Goal: Information Seeking & Learning: Check status

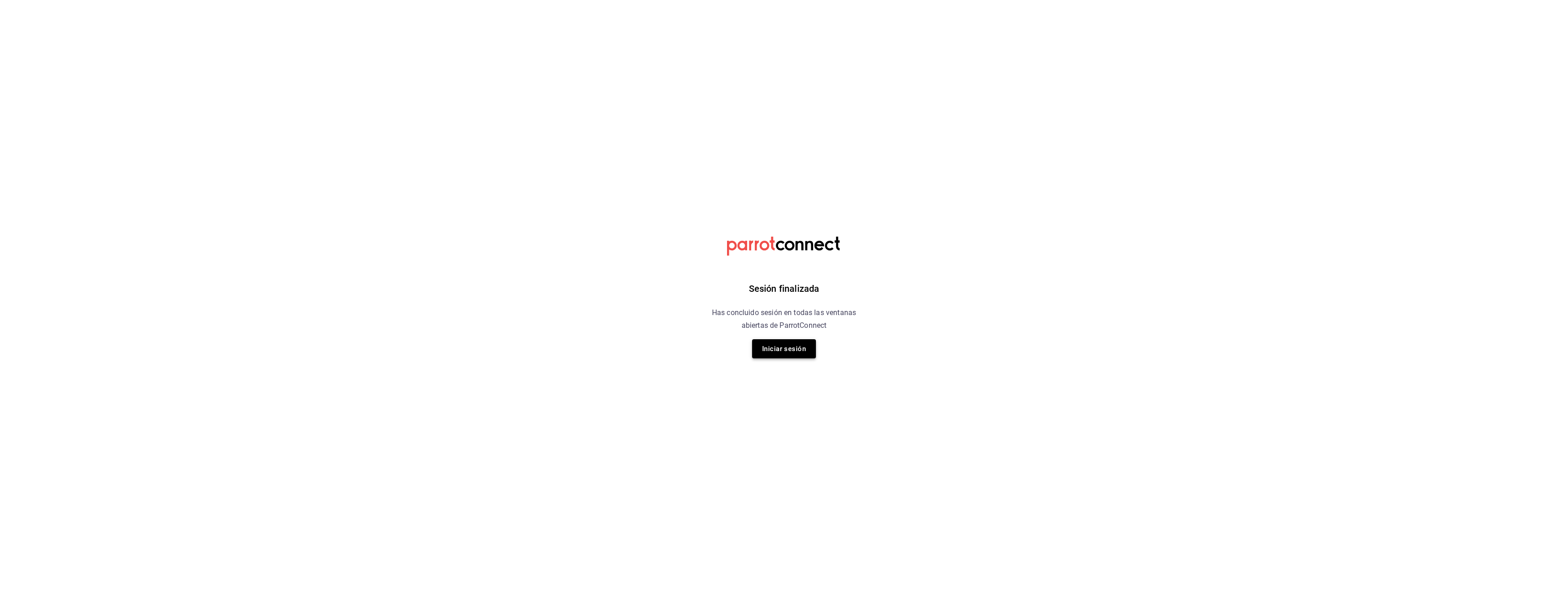
click at [791, 355] on button "Iniciar sesión" at bounding box center [784, 348] width 64 height 19
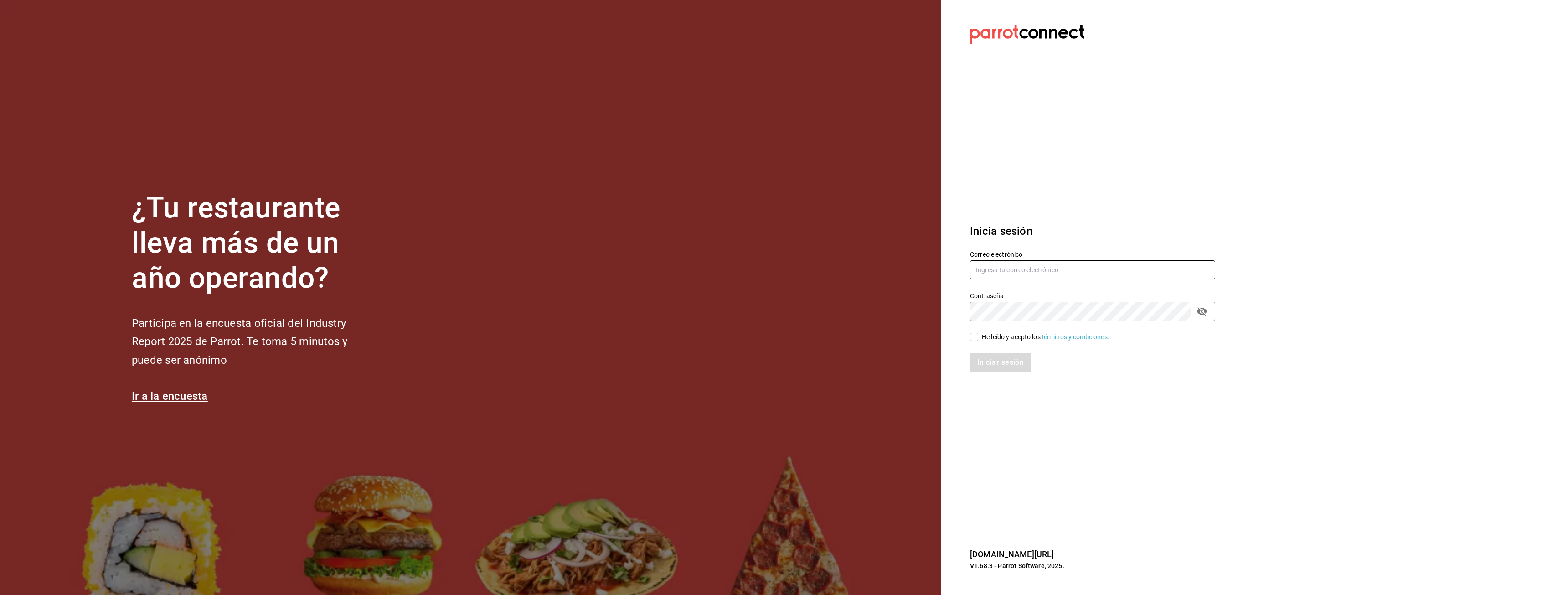
type input "[EMAIL_ADDRESS][DOMAIN_NAME]"
click at [977, 335] on input "He leído y acepto los Términos y condiciones." at bounding box center [974, 337] width 8 height 8
checkbox input "true"
click at [1001, 369] on button "Iniciar sesión" at bounding box center [1001, 362] width 62 height 19
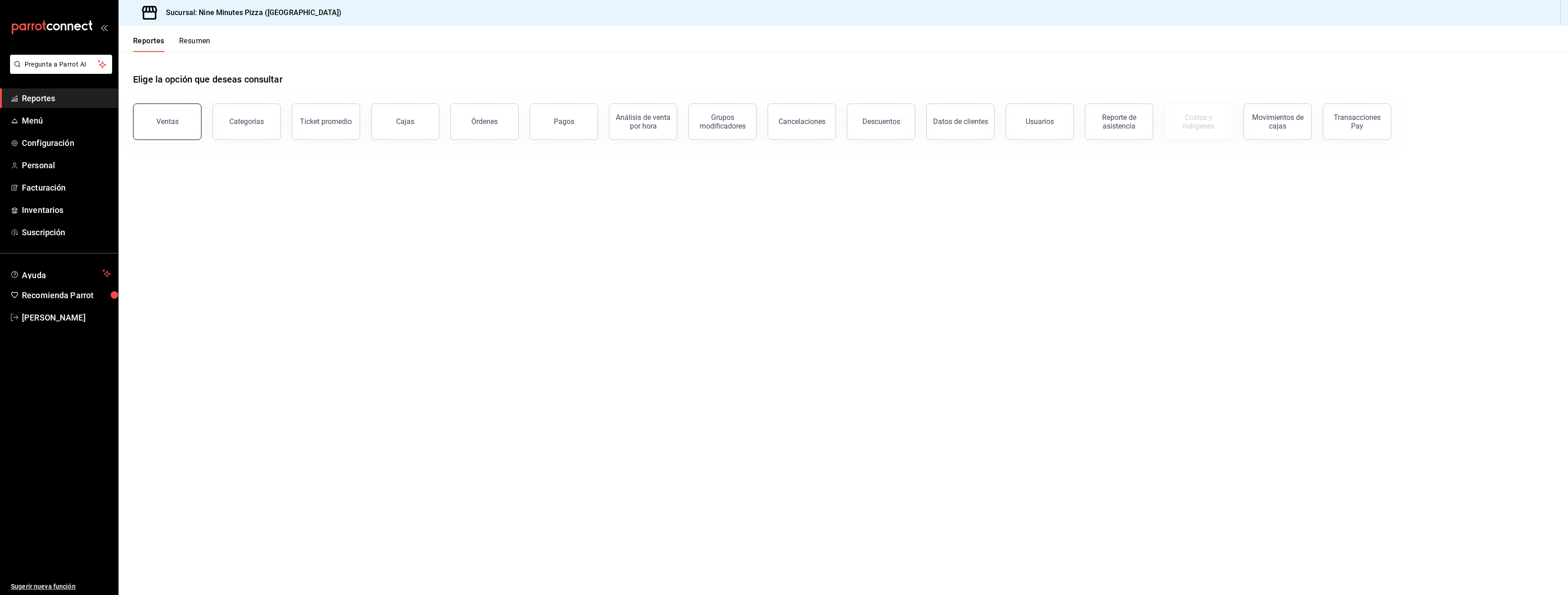
click at [156, 137] on button "Ventas" at bounding box center [167, 121] width 68 height 36
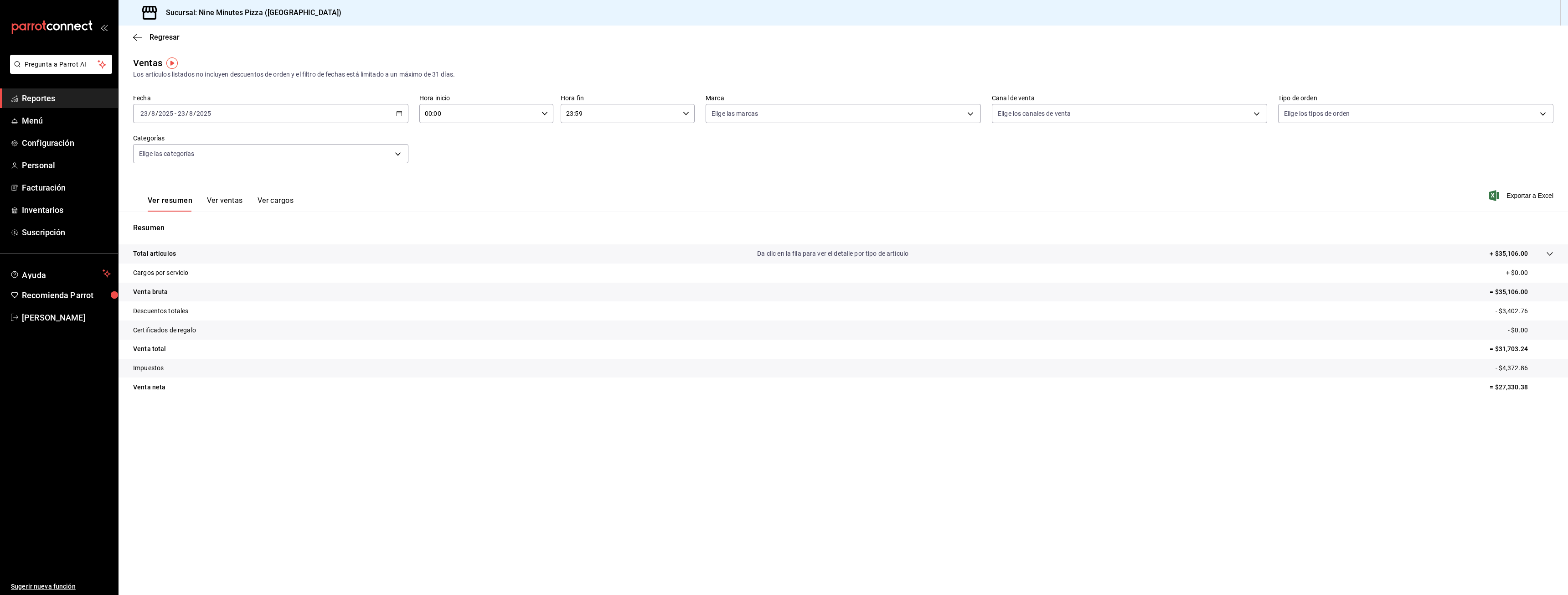
click at [275, 119] on div "2025-08-23 23 / 8 / 2025 - 2025-08-23 23 / 8 / 2025" at bounding box center [271, 113] width 275 height 19
click at [157, 155] on li "Ayer" at bounding box center [175, 161] width 85 height 21
click at [382, 111] on div "2025-08-22 22 / 8 / 2025 - 2025-08-22 22 / 8 / 2025" at bounding box center [271, 113] width 275 height 19
click at [152, 217] on li "Rango de fechas" at bounding box center [175, 223] width 85 height 21
click at [267, 235] on button "20" at bounding box center [271, 235] width 16 height 16
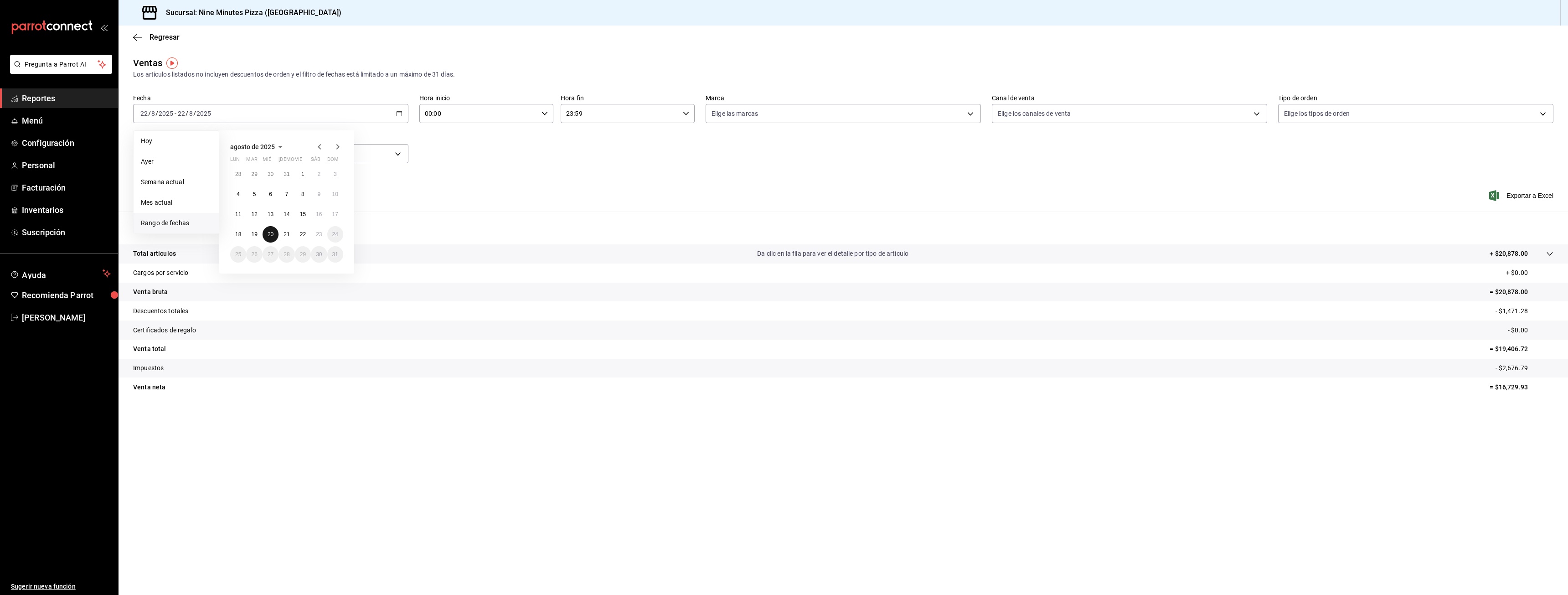
click at [271, 235] on abbr "20" at bounding box center [270, 235] width 6 height 7
click at [218, 200] on button "Ver ventas" at bounding box center [225, 204] width 36 height 15
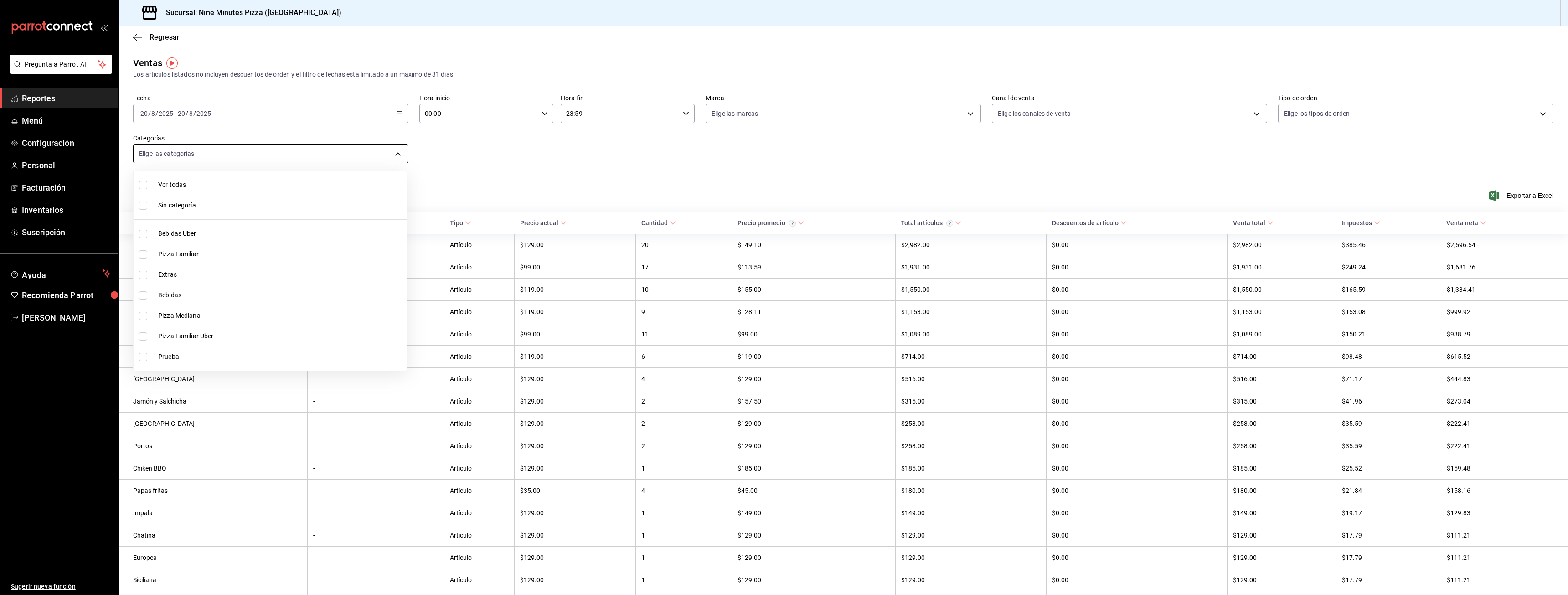
click at [277, 155] on body "Pregunta a Parrot AI Reportes Menú Configuración Personal Facturación Inventari…" at bounding box center [784, 298] width 1568 height 595
click at [147, 254] on label at bounding box center [145, 255] width 12 height 8
click at [147, 254] on input "checkbox" at bounding box center [143, 255] width 8 height 8
checkbox input "false"
click at [434, 162] on div at bounding box center [784, 298] width 1568 height 595
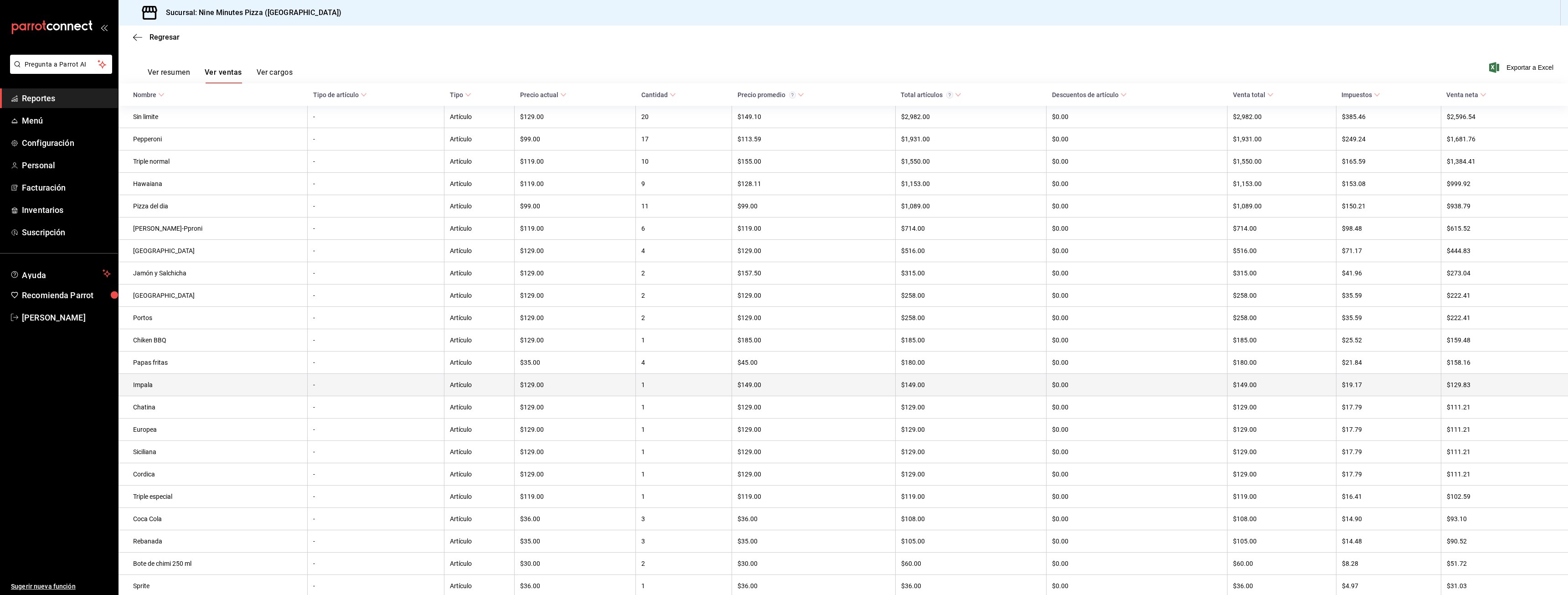
scroll to position [174, 0]
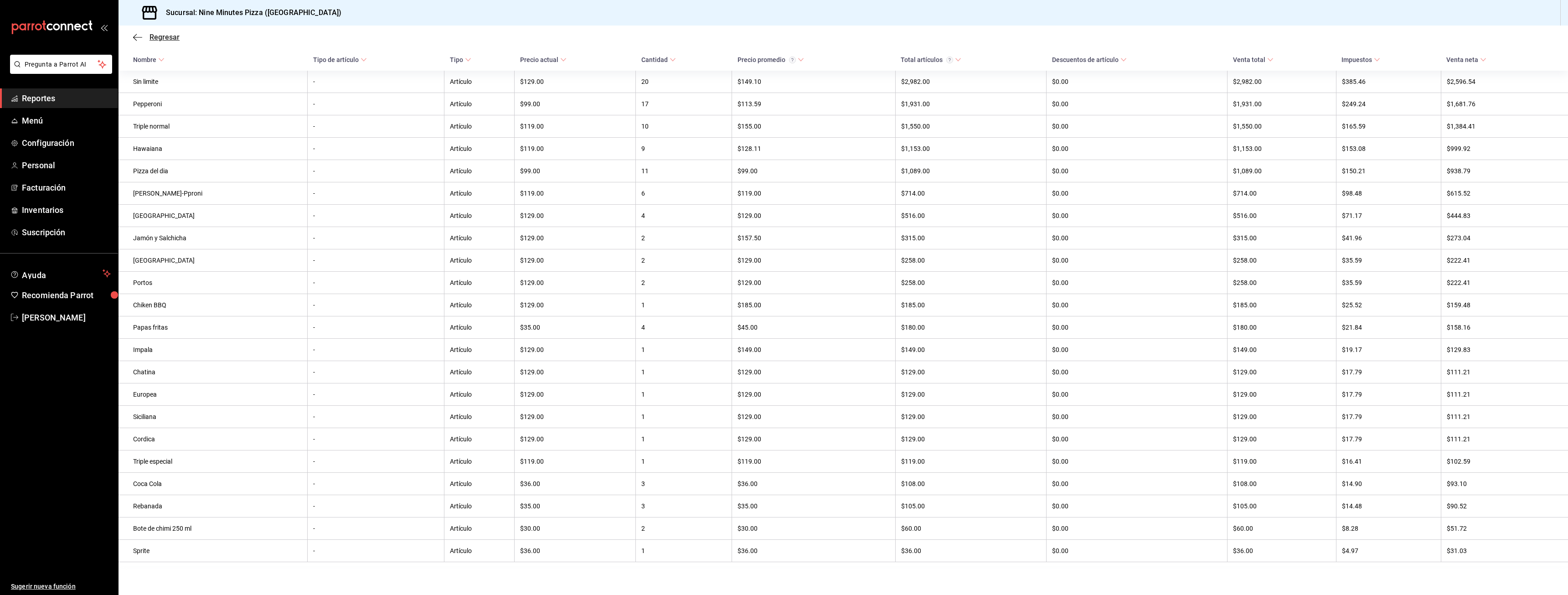
click at [139, 35] on icon "button" at bounding box center [138, 38] width 9 height 8
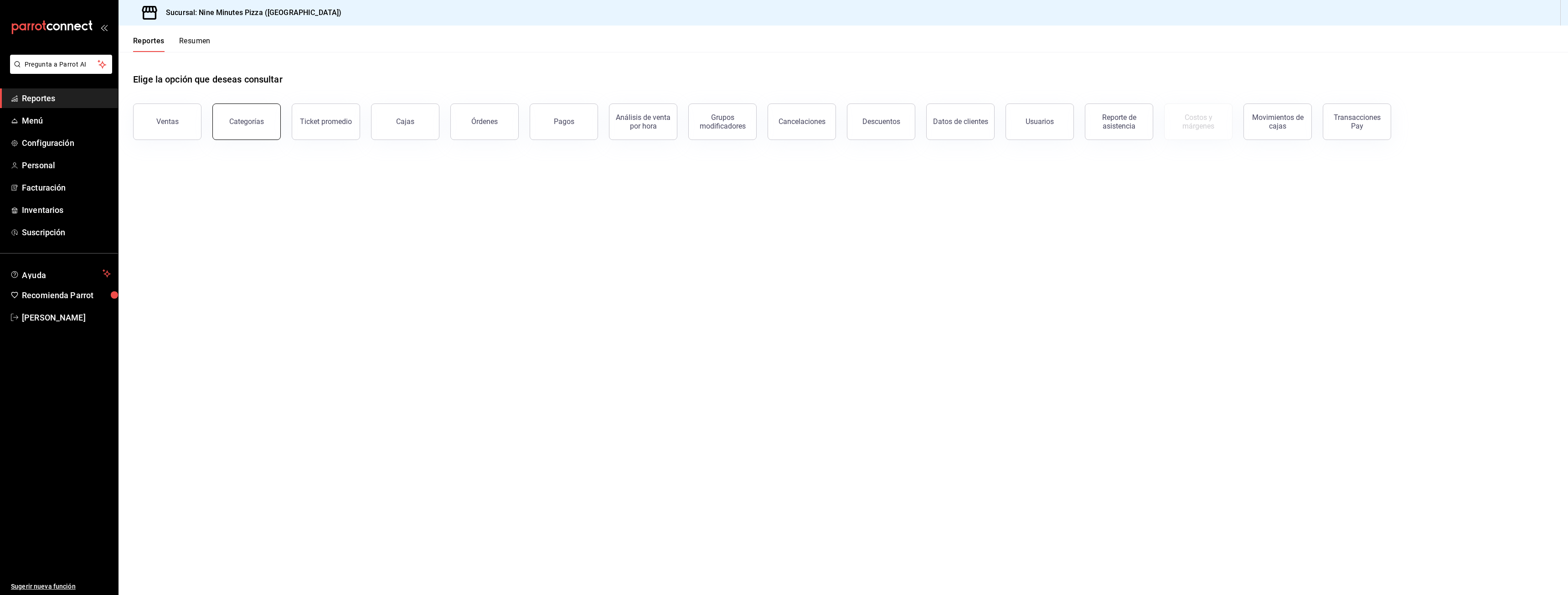
click at [239, 116] on button "Categorías" at bounding box center [246, 121] width 68 height 36
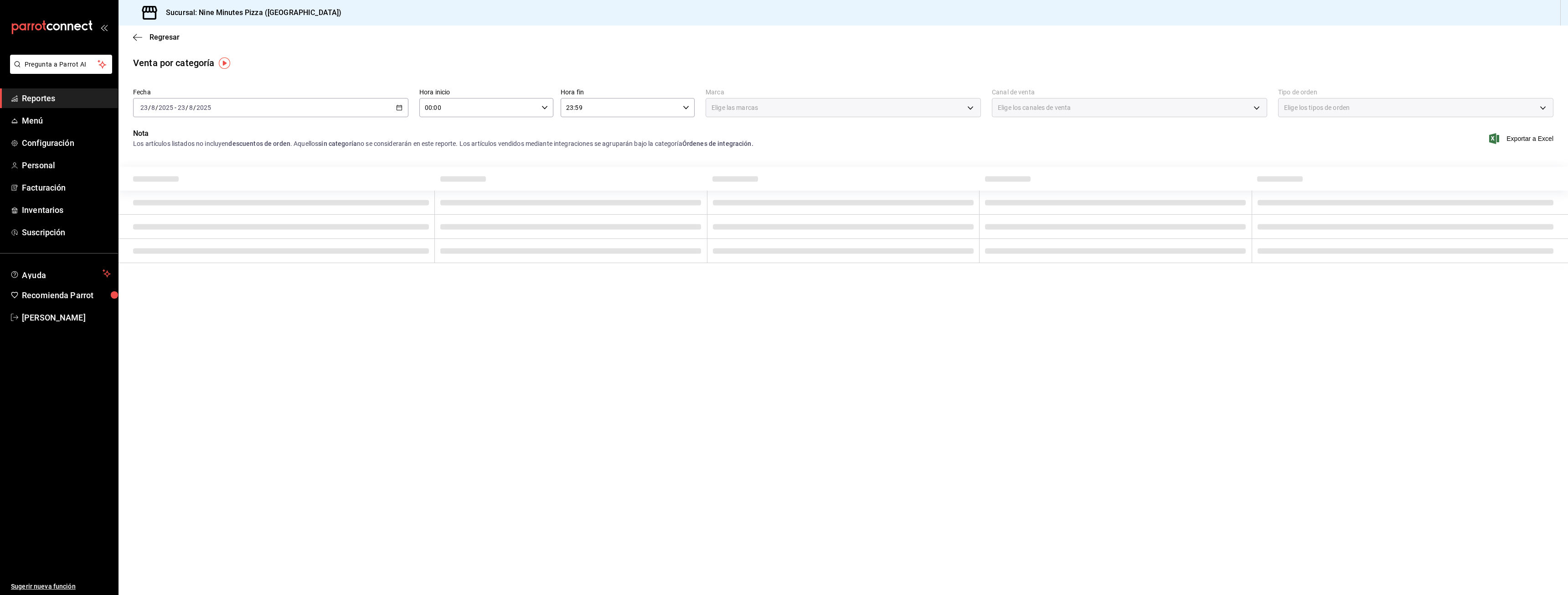
click at [400, 105] on icon "button" at bounding box center [399, 108] width 7 height 7
click at [167, 232] on li "Rango de fechas" at bounding box center [175, 238] width 85 height 21
click at [272, 226] on abbr "20" at bounding box center [270, 228] width 6 height 7
click at [301, 381] on main "Regresar Venta por categoría Fecha 2025-08-23 23 / 8 / 2025 - 2025-08-23 23 / 8…" at bounding box center [843, 310] width 1449 height 570
click at [398, 115] on div "2025-08-23 23 / 8 / 2025 - 2025-08-23 23 / 8 / 2025" at bounding box center [271, 107] width 275 height 19
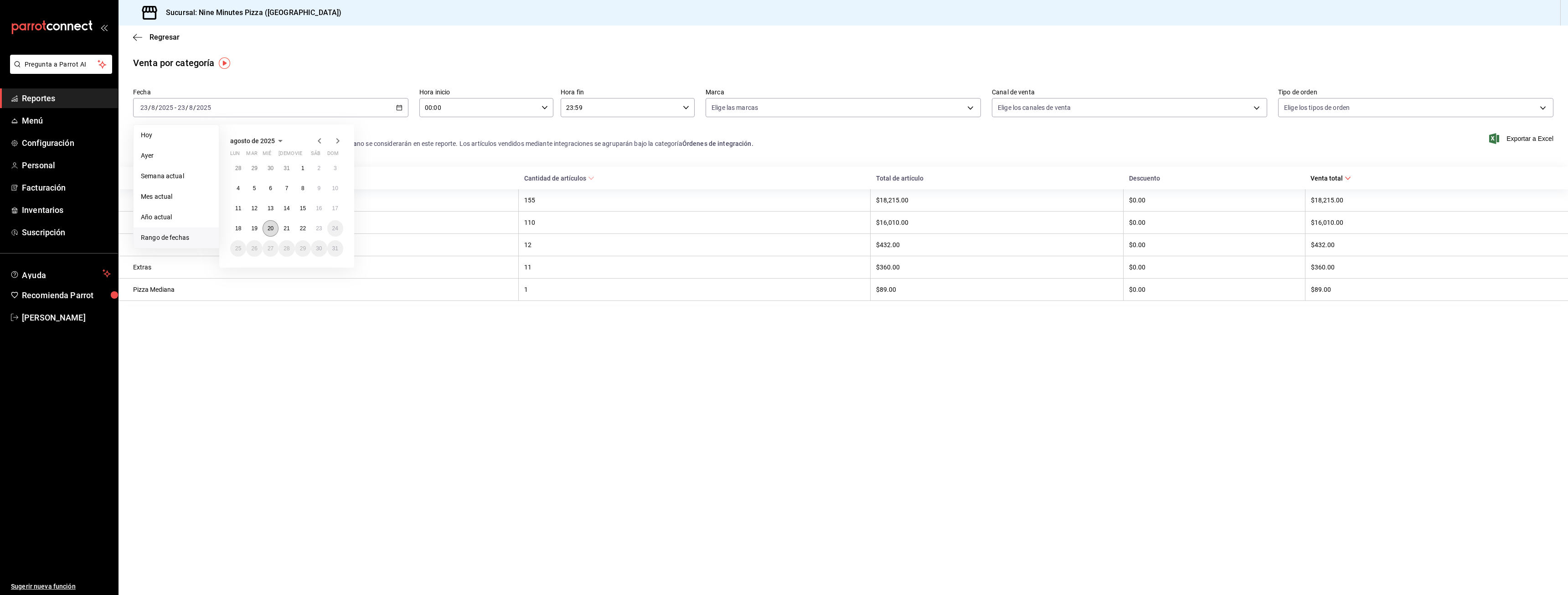
click at [273, 224] on button "20" at bounding box center [271, 228] width 16 height 16
click at [271, 230] on abbr "20" at bounding box center [270, 228] width 6 height 7
click at [132, 36] on div "Regresar" at bounding box center [843, 37] width 1449 height 23
click at [137, 36] on icon "button" at bounding box center [138, 38] width 9 height 8
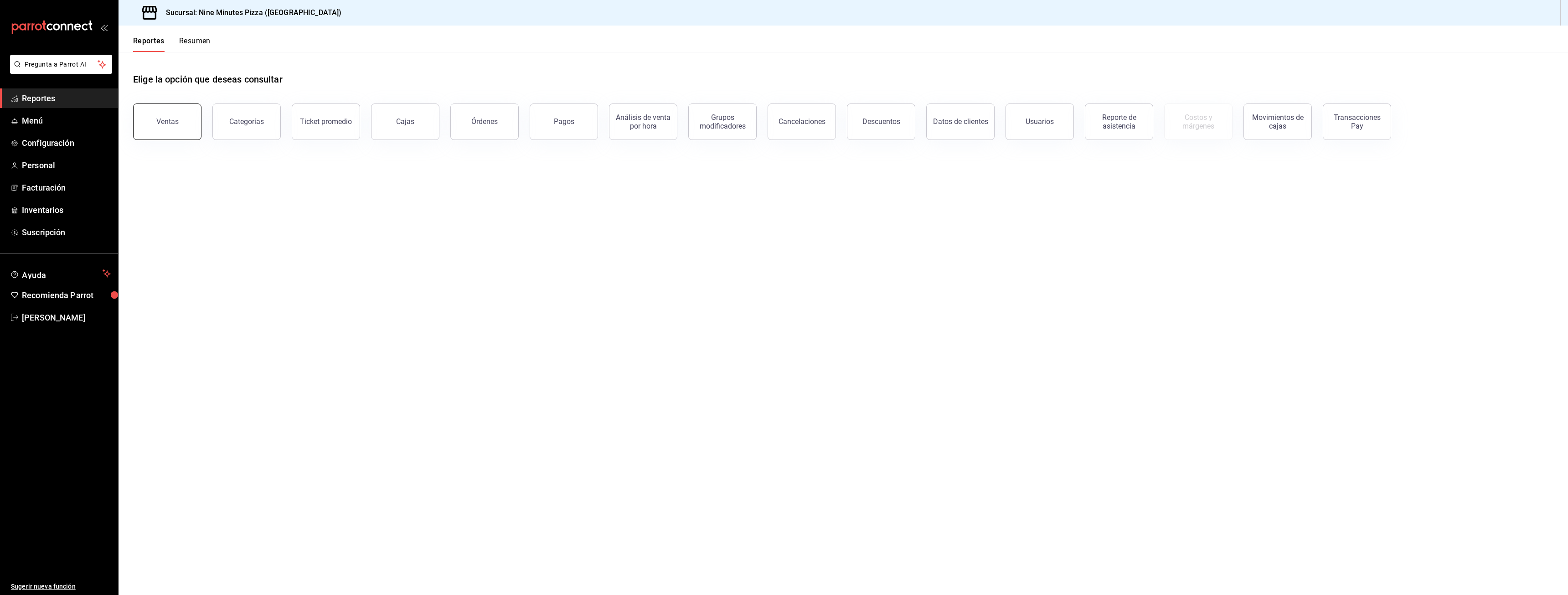
click at [164, 121] on div "Ventas" at bounding box center [167, 121] width 22 height 9
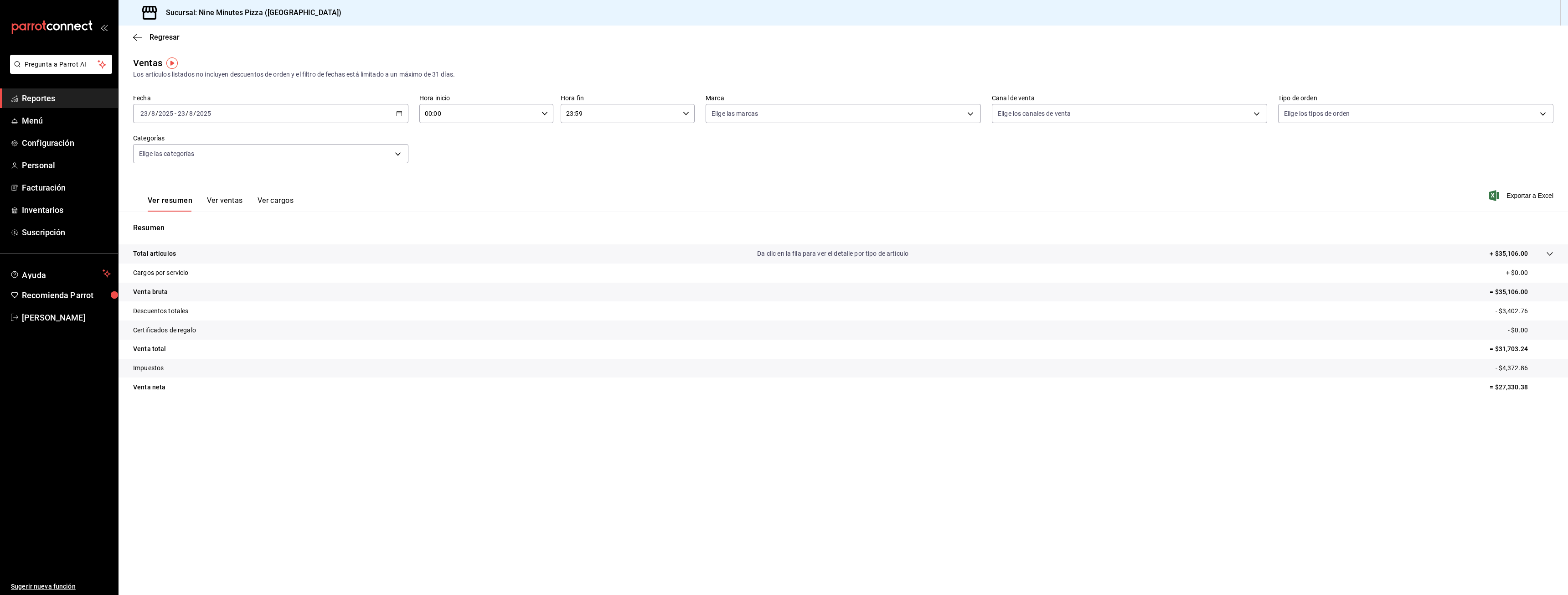
click at [401, 112] on \(Stroke\) "button" at bounding box center [399, 113] width 5 height 5
click at [419, 194] on div "Ver resumen Ver ventas Ver cargos Exportar a Excel" at bounding box center [843, 193] width 1449 height 38
click at [393, 109] on div "2025-08-23 23 / 8 / 2025 - 2025-08-23 23 / 8 / 2025" at bounding box center [271, 113] width 275 height 19
click at [160, 218] on span "Rango de fechas" at bounding box center [175, 223] width 70 height 9
click at [285, 236] on abbr "21" at bounding box center [286, 235] width 6 height 7
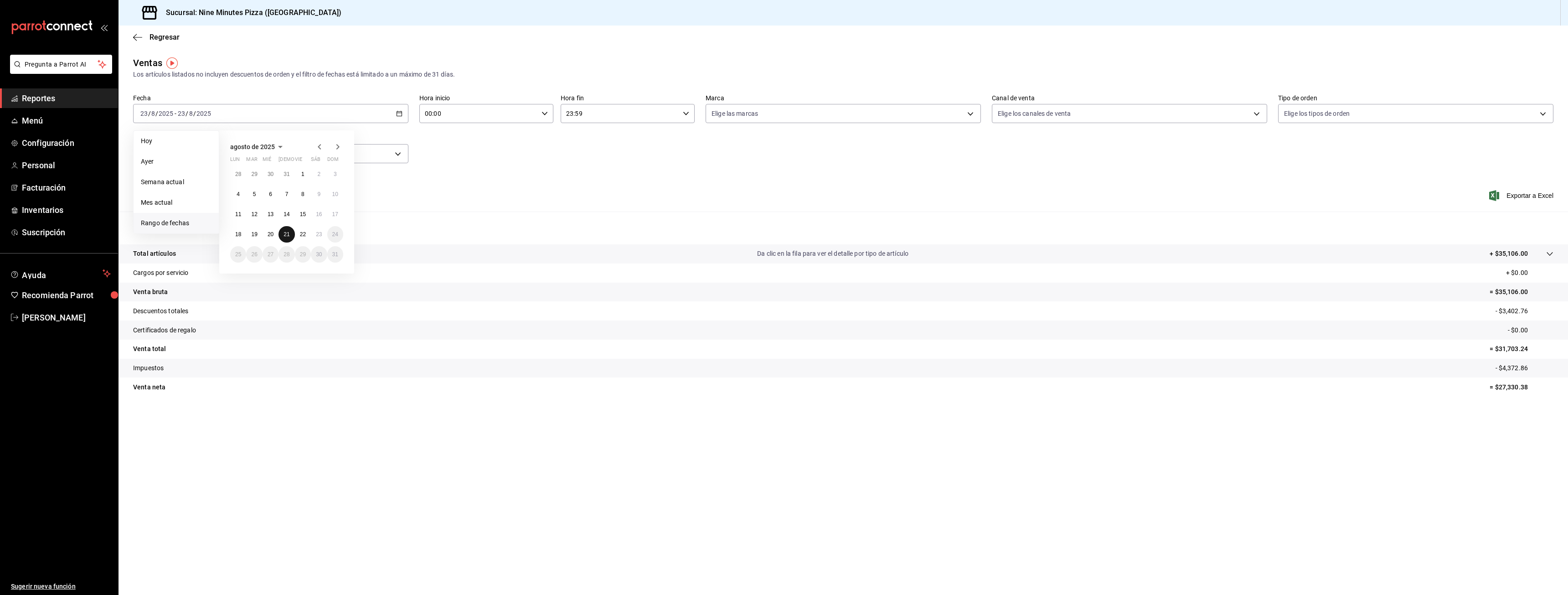
click at [285, 236] on abbr "21" at bounding box center [286, 235] width 6 height 7
click at [234, 209] on button "Ver ventas" at bounding box center [225, 204] width 36 height 15
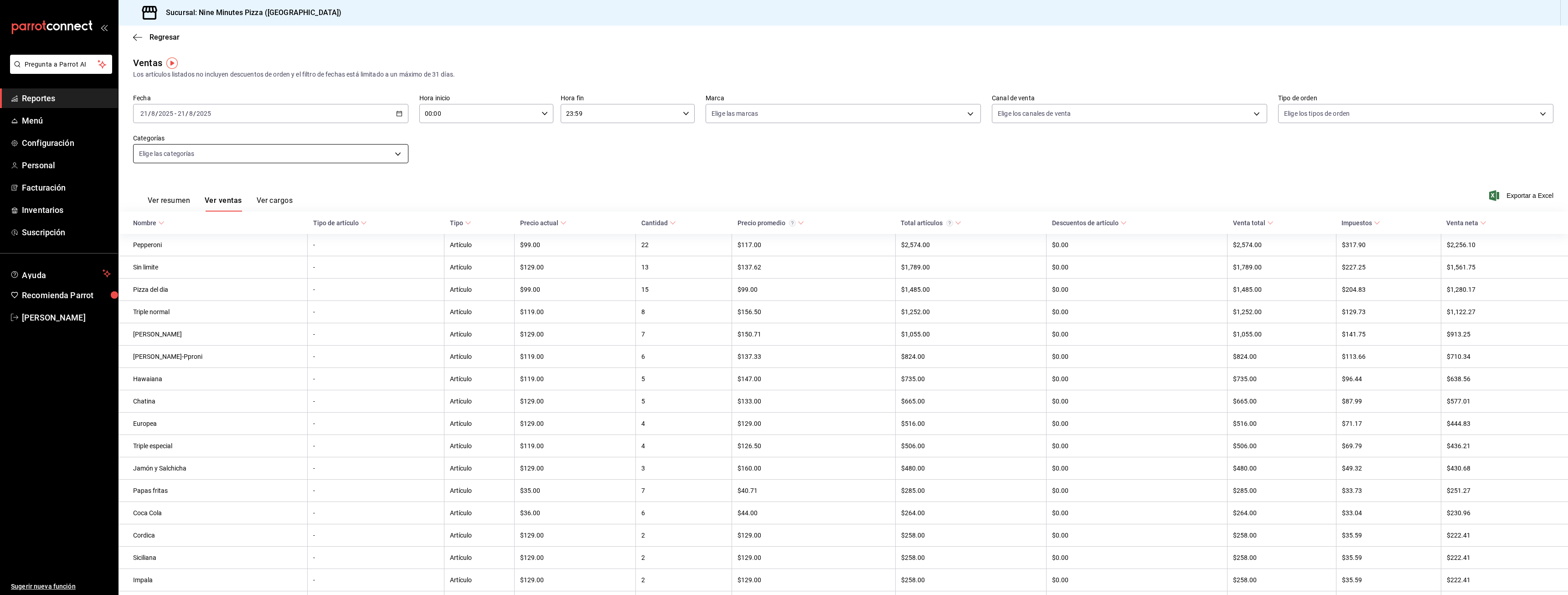
click at [384, 149] on body "Pregunta a Parrot AI Reportes Menú Configuración Personal Facturación Inventari…" at bounding box center [784, 298] width 1568 height 595
click at [199, 251] on span "Pizza Familiar" at bounding box center [280, 254] width 244 height 9
type input "a6f227a2-c6fa-4ea3-9182-23ddeeed6aca"
checkbox input "true"
click at [476, 175] on div at bounding box center [784, 298] width 1568 height 595
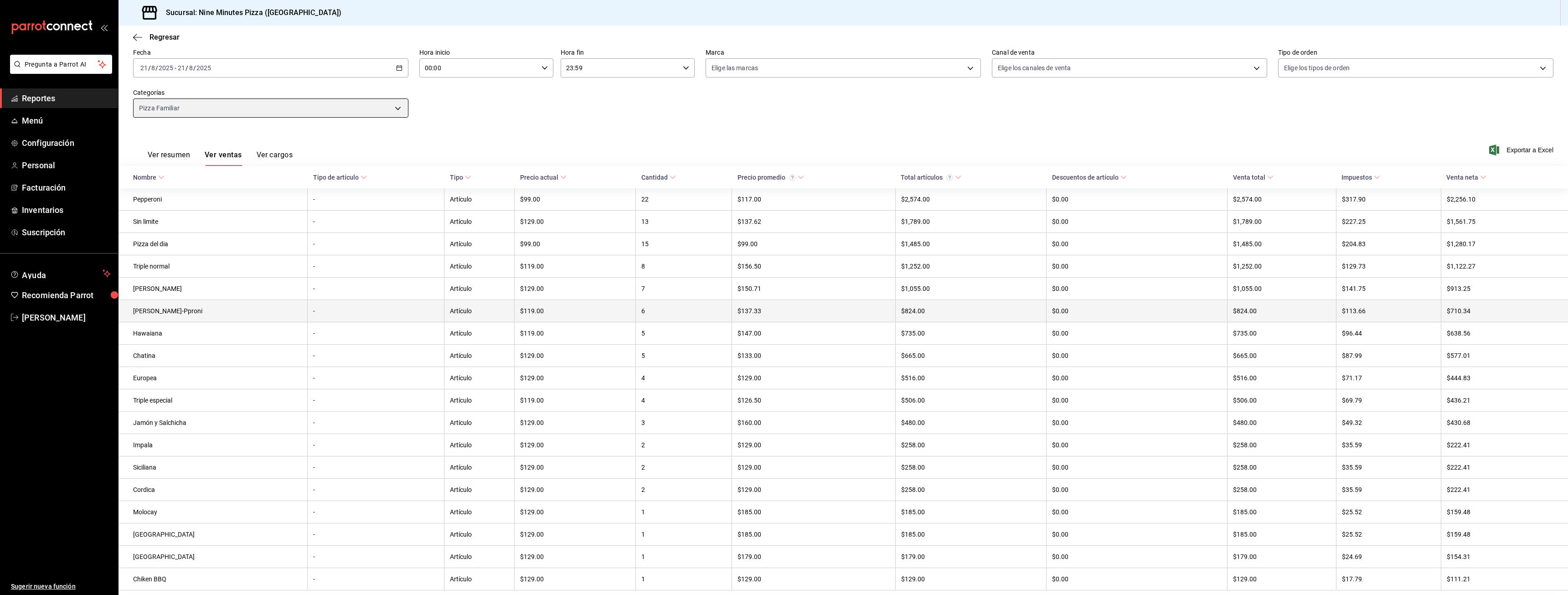
scroll to position [82, 0]
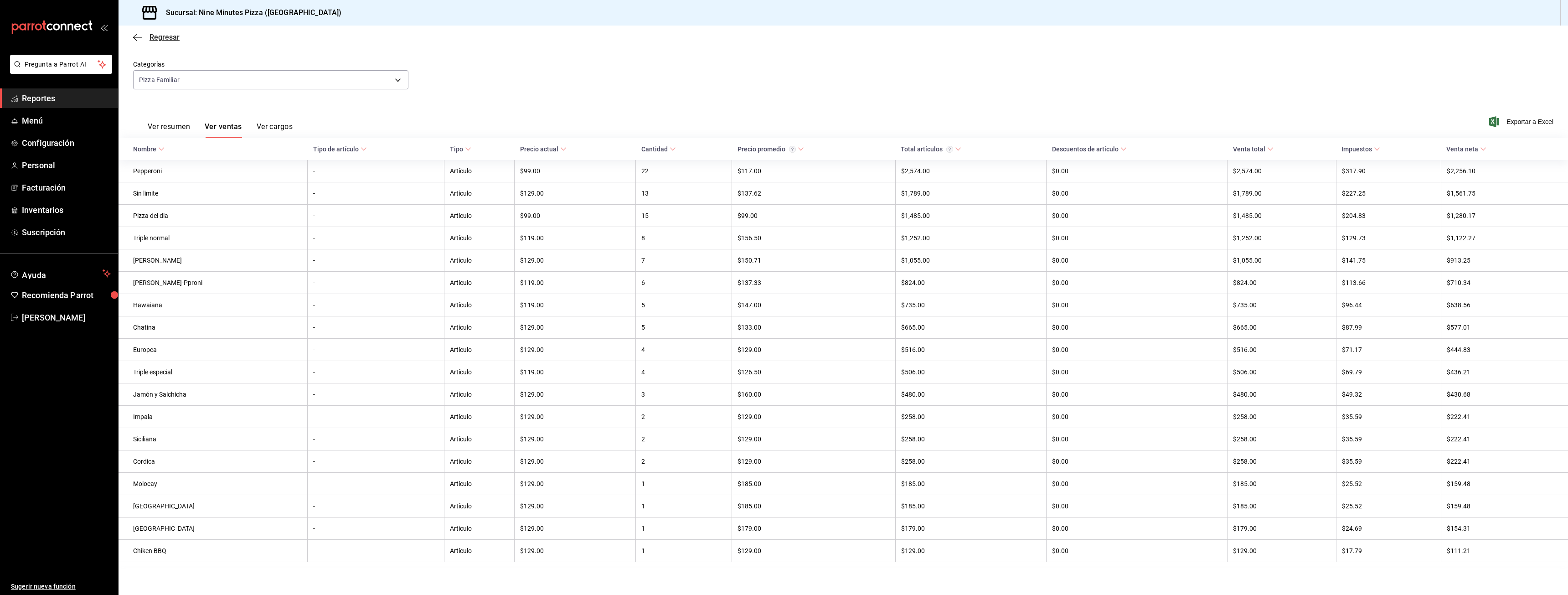
click at [135, 36] on icon "button" at bounding box center [138, 38] width 9 height 8
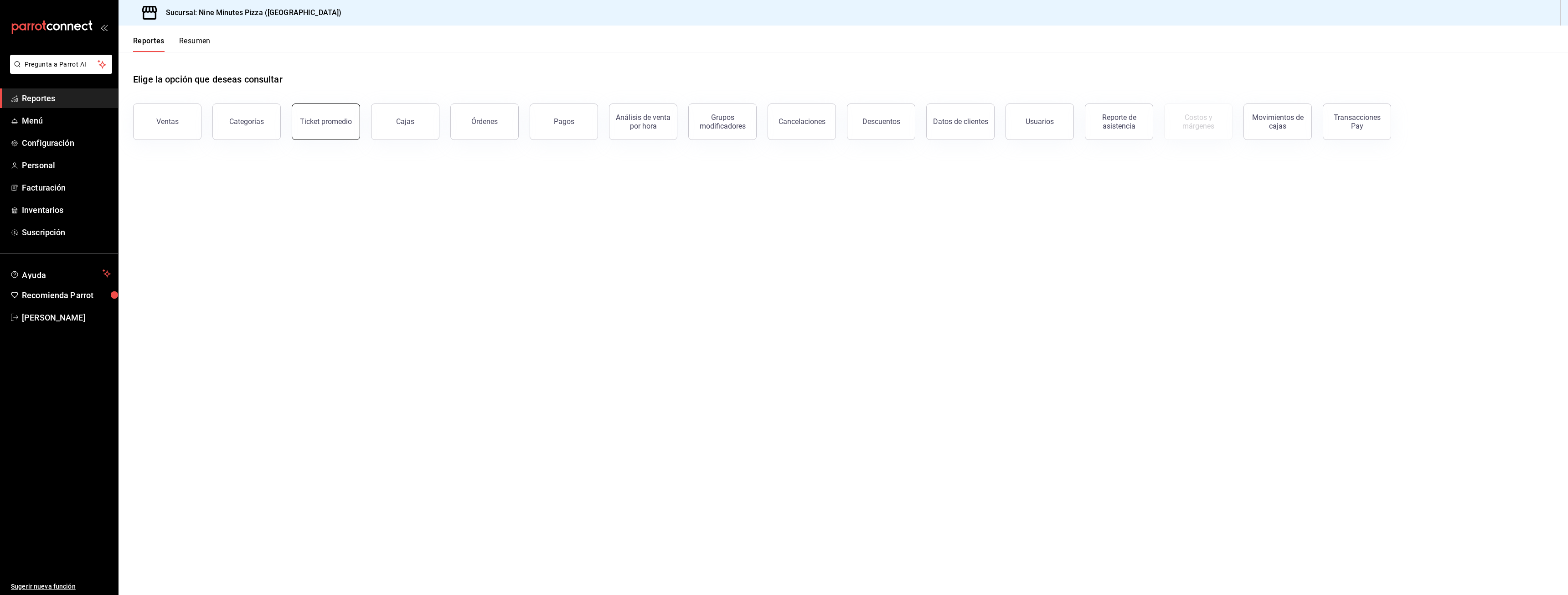
click at [293, 123] on div "Ticket promedio" at bounding box center [320, 116] width 79 height 48
click at [267, 125] on button "Categorías" at bounding box center [246, 121] width 68 height 36
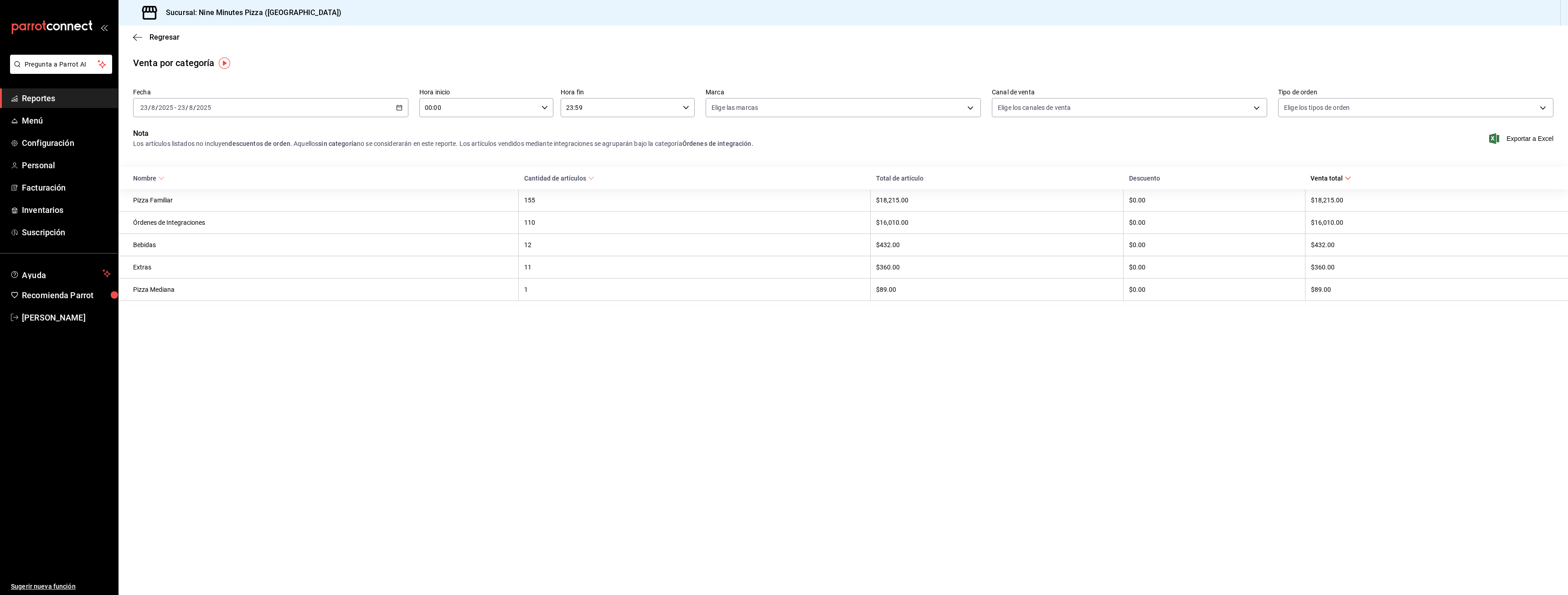
click at [397, 109] on \(Stroke\) "button" at bounding box center [399, 107] width 5 height 5
click at [170, 228] on li "Rango de fechas" at bounding box center [175, 238] width 85 height 21
click at [287, 230] on abbr "21" at bounding box center [286, 228] width 6 height 7
click at [136, 34] on icon "button" at bounding box center [138, 38] width 9 height 8
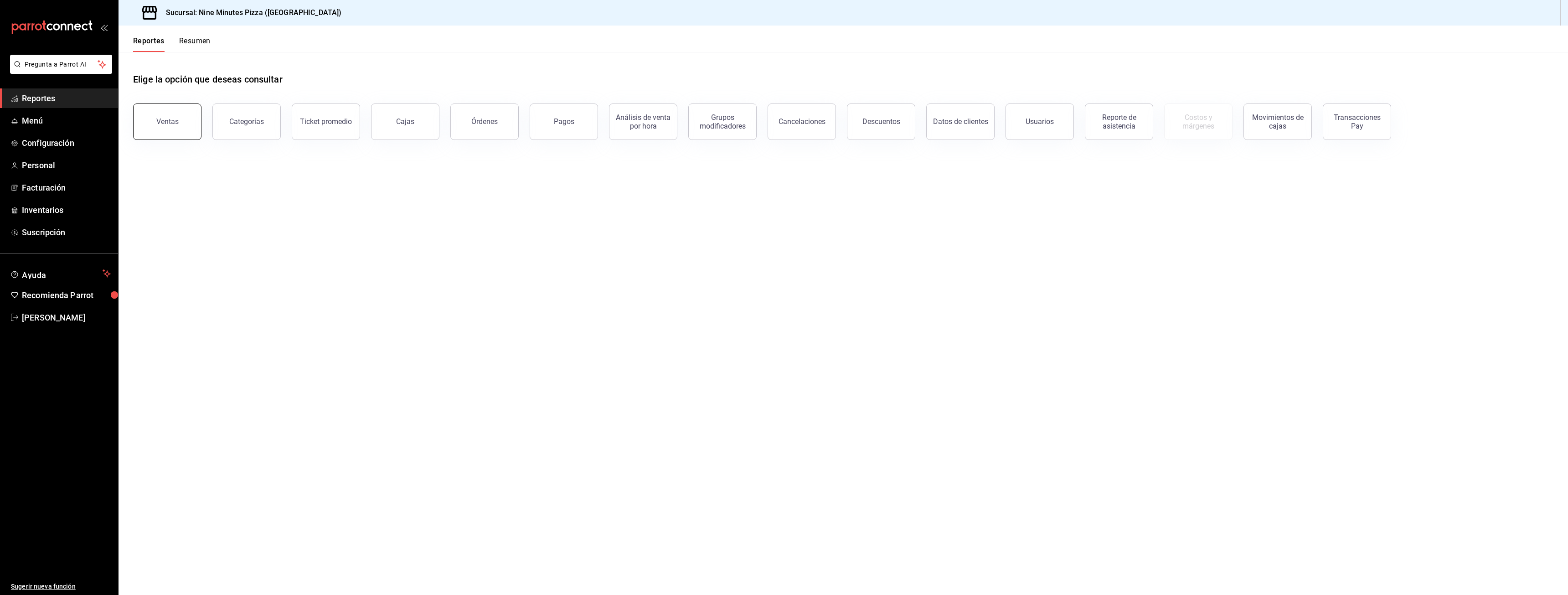
click at [177, 113] on button "Ventas" at bounding box center [167, 121] width 68 height 36
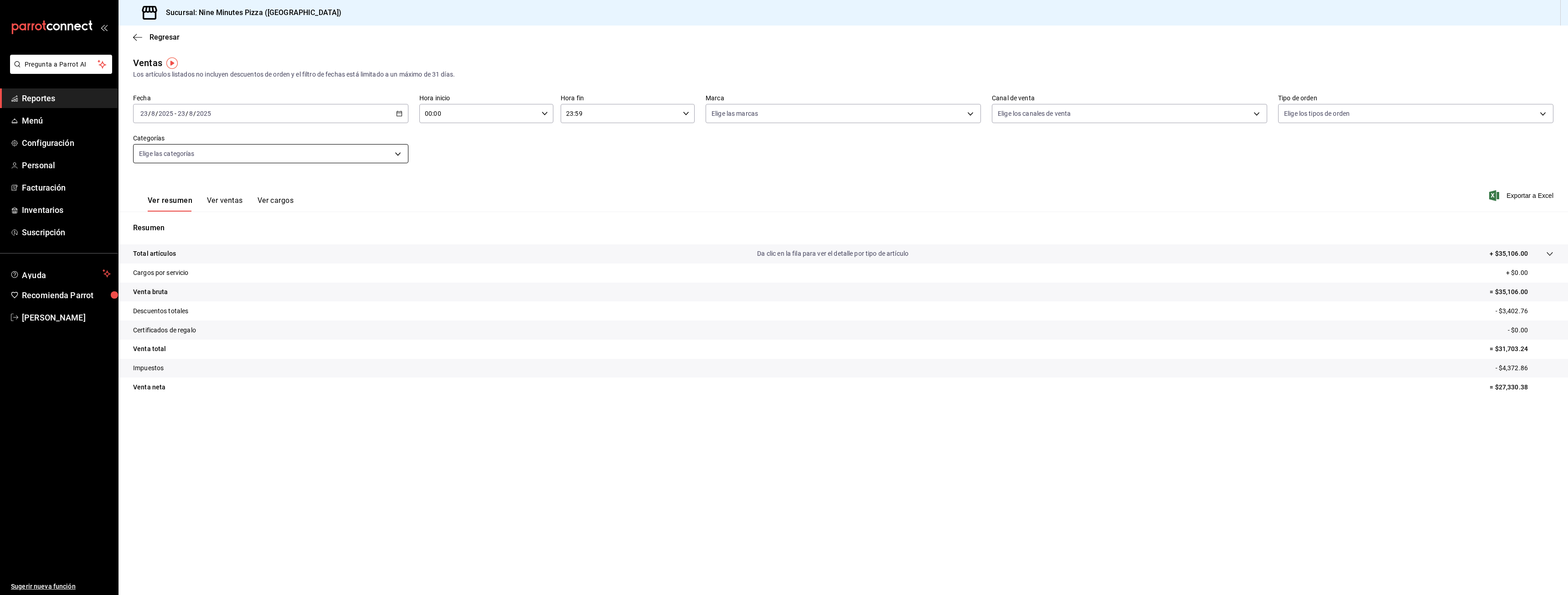
click at [275, 157] on body "Pregunta a Parrot AI Reportes Menú Configuración Personal Facturación Inventari…" at bounding box center [784, 298] width 1568 height 595
drag, startPoint x: 273, startPoint y: 156, endPoint x: 310, endPoint y: 109, distance: 59.8
click at [273, 155] on div at bounding box center [784, 298] width 1568 height 595
click at [311, 109] on div "Ver todas Sin categoría Bebidas Uber Pizza Familiar Extras Bebidas Pizza Median…" at bounding box center [784, 298] width 1568 height 595
click at [405, 109] on div "2025-08-23 23 / 8 / 2025 - 2025-08-23 23 / 8 / 2025" at bounding box center [271, 113] width 275 height 19
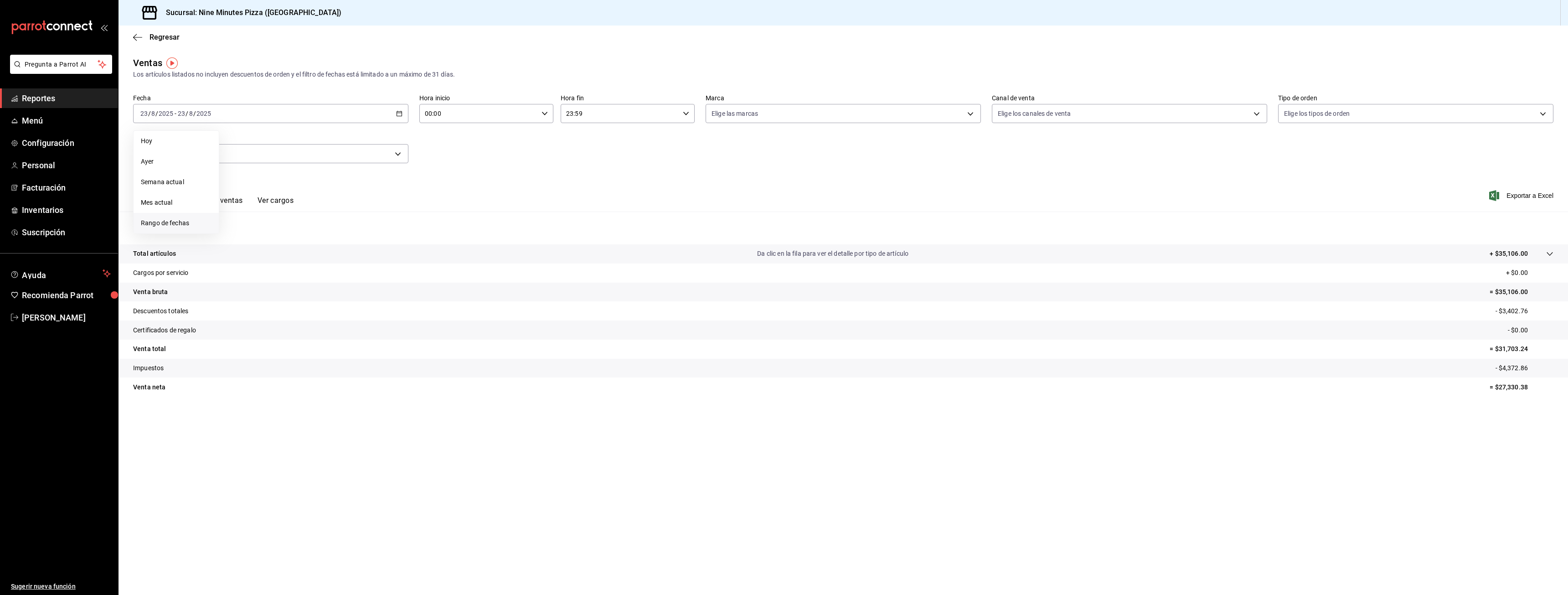
click at [175, 223] on span "Rango de fechas" at bounding box center [175, 223] width 70 height 9
click at [299, 236] on button "22" at bounding box center [303, 235] width 16 height 16
click at [300, 236] on abbr "22" at bounding box center [303, 235] width 6 height 7
click at [336, 157] on body "Pregunta a Parrot AI Reportes Menú Configuración Personal Facturación Inventari…" at bounding box center [784, 298] width 1568 height 595
click at [204, 252] on span "Pizza Familiar" at bounding box center [281, 254] width 246 height 9
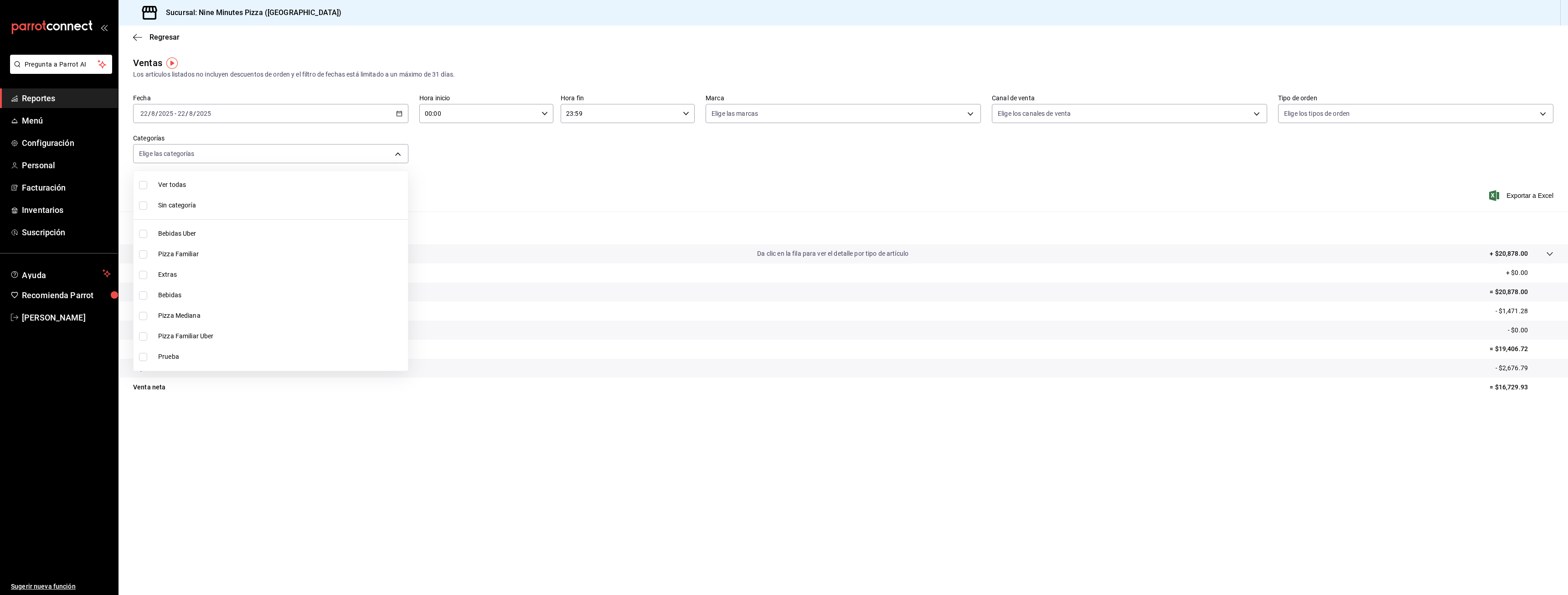
type input "a6f227a2-c6fa-4ea3-9182-23ddeeed6aca"
checkbox input "true"
click at [437, 209] on div at bounding box center [784, 298] width 1568 height 595
click at [218, 206] on button "Ver ventas" at bounding box center [225, 204] width 36 height 15
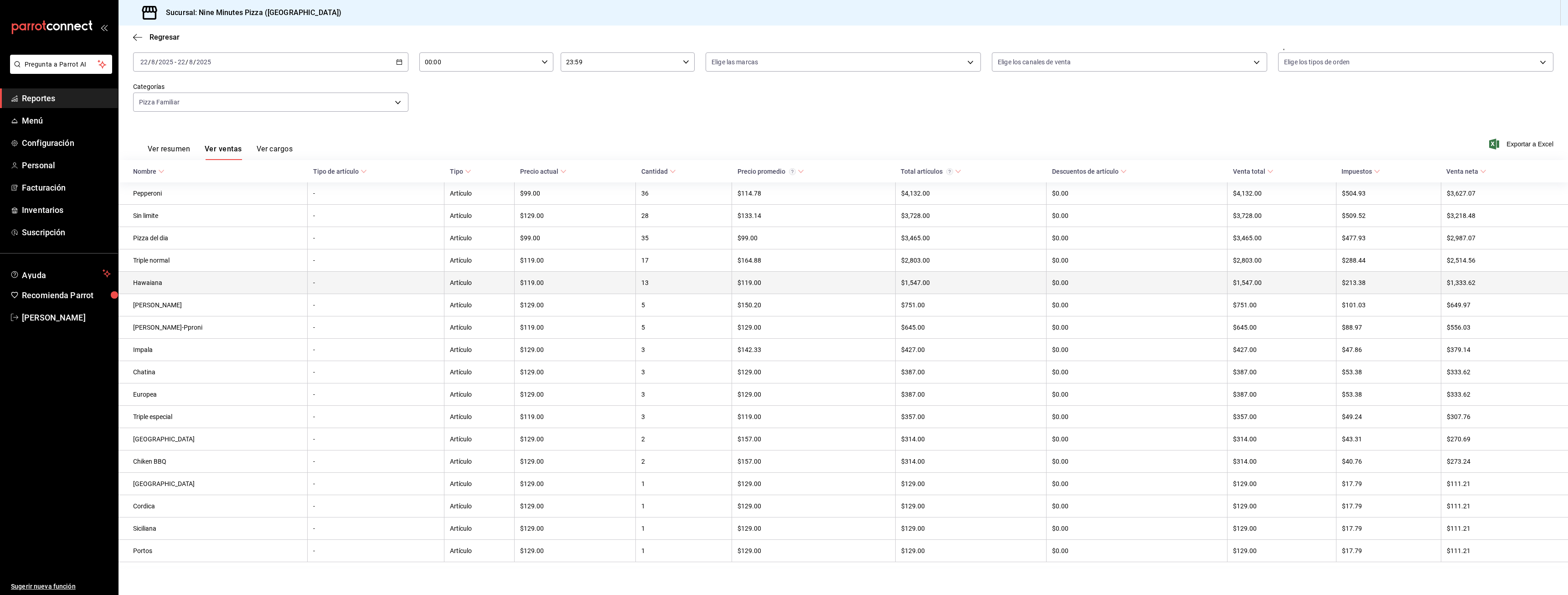
scroll to position [60, 0]
click at [139, 36] on icon "button" at bounding box center [138, 38] width 9 height 8
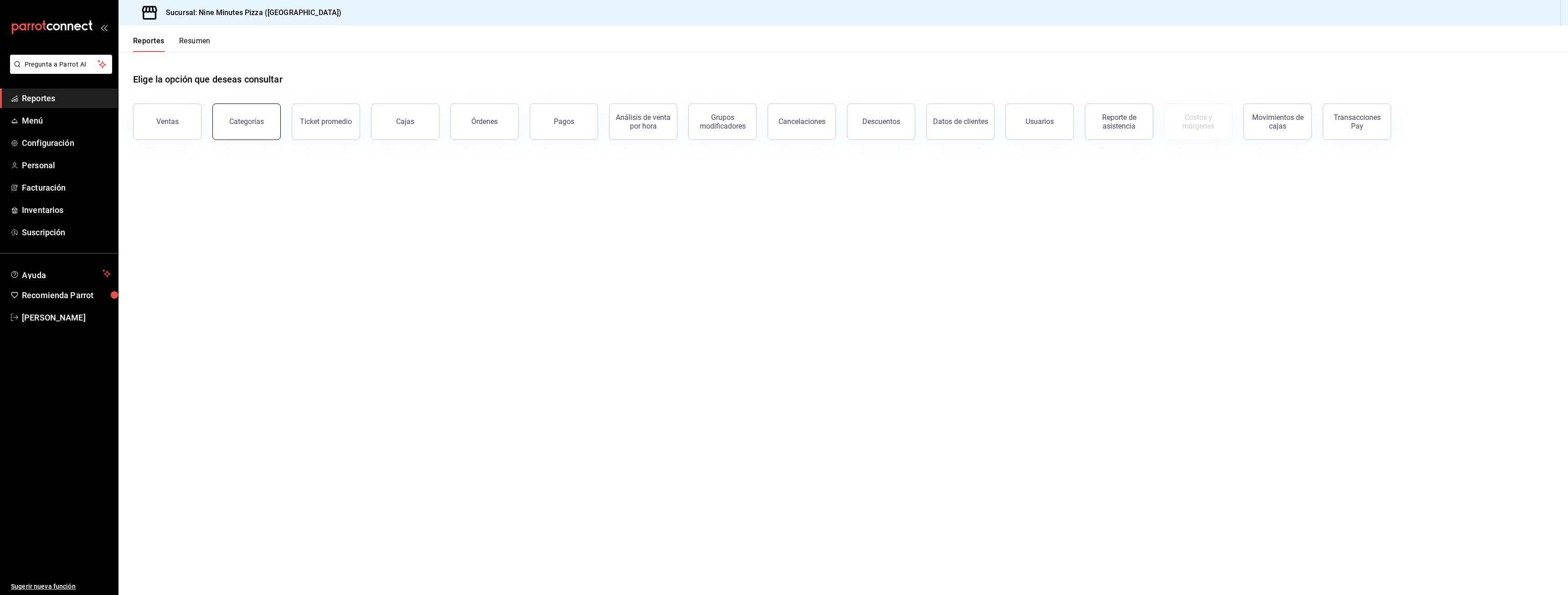
click at [261, 111] on button "Categorías" at bounding box center [246, 121] width 68 height 36
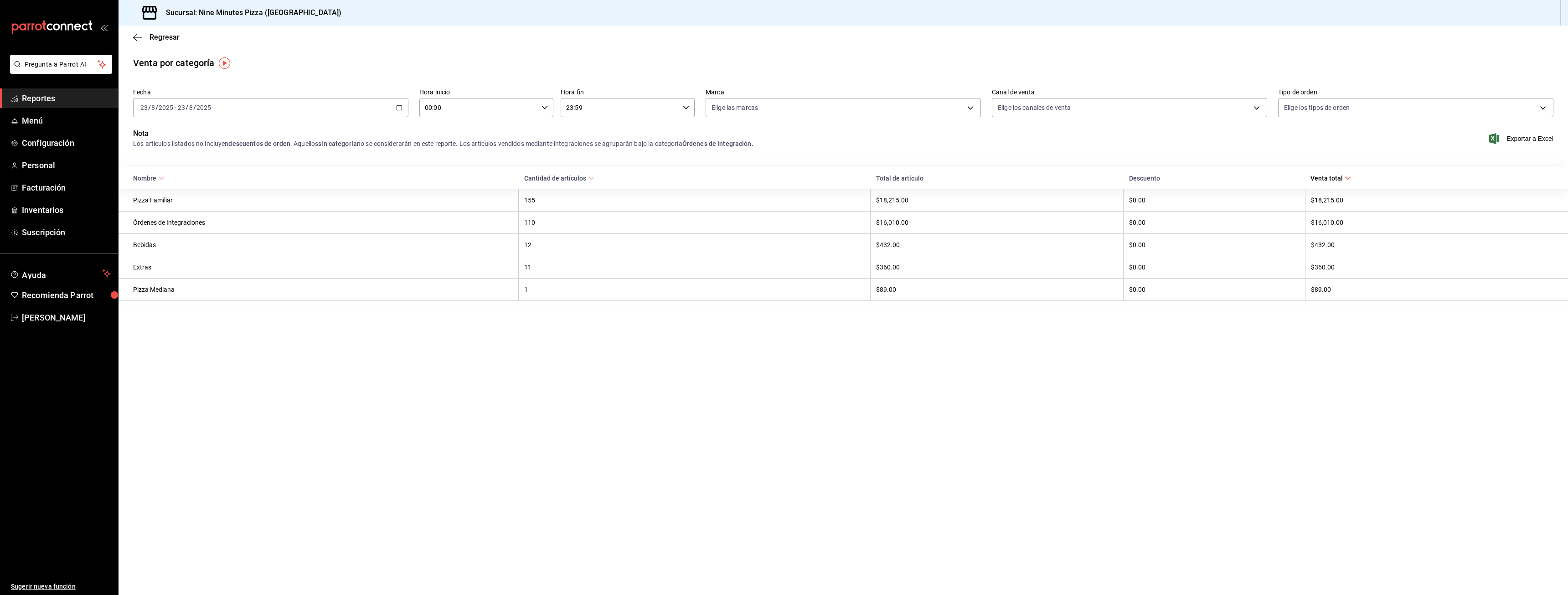
click at [407, 111] on div "2025-08-23 23 / 8 / 2025 - 2025-08-23 23 / 8 / 2025" at bounding box center [271, 107] width 275 height 19
click at [165, 238] on span "Rango de fechas" at bounding box center [175, 238] width 70 height 9
click at [305, 230] on abbr "22" at bounding box center [303, 228] width 6 height 7
click at [136, 31] on div "Regresar" at bounding box center [843, 37] width 1449 height 23
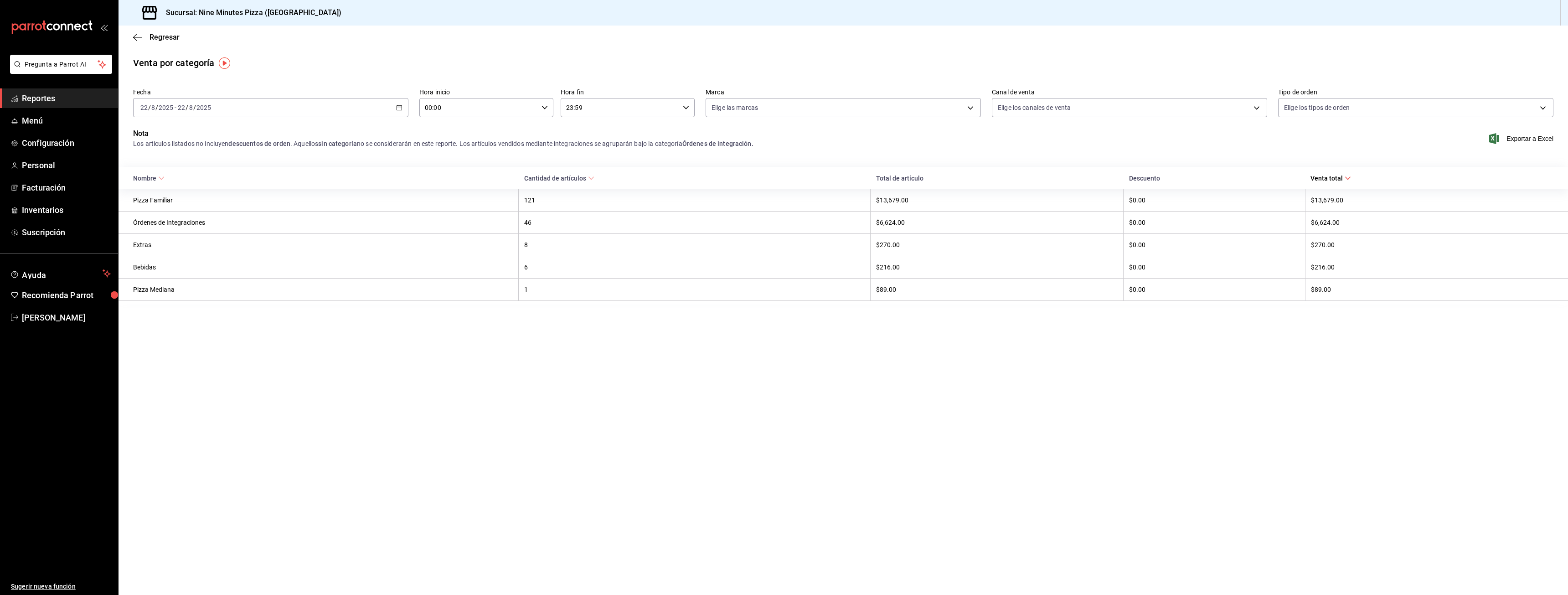
click at [135, 32] on div "Regresar" at bounding box center [843, 37] width 1449 height 23
click at [135, 39] on icon "button" at bounding box center [135, 37] width 3 height 7
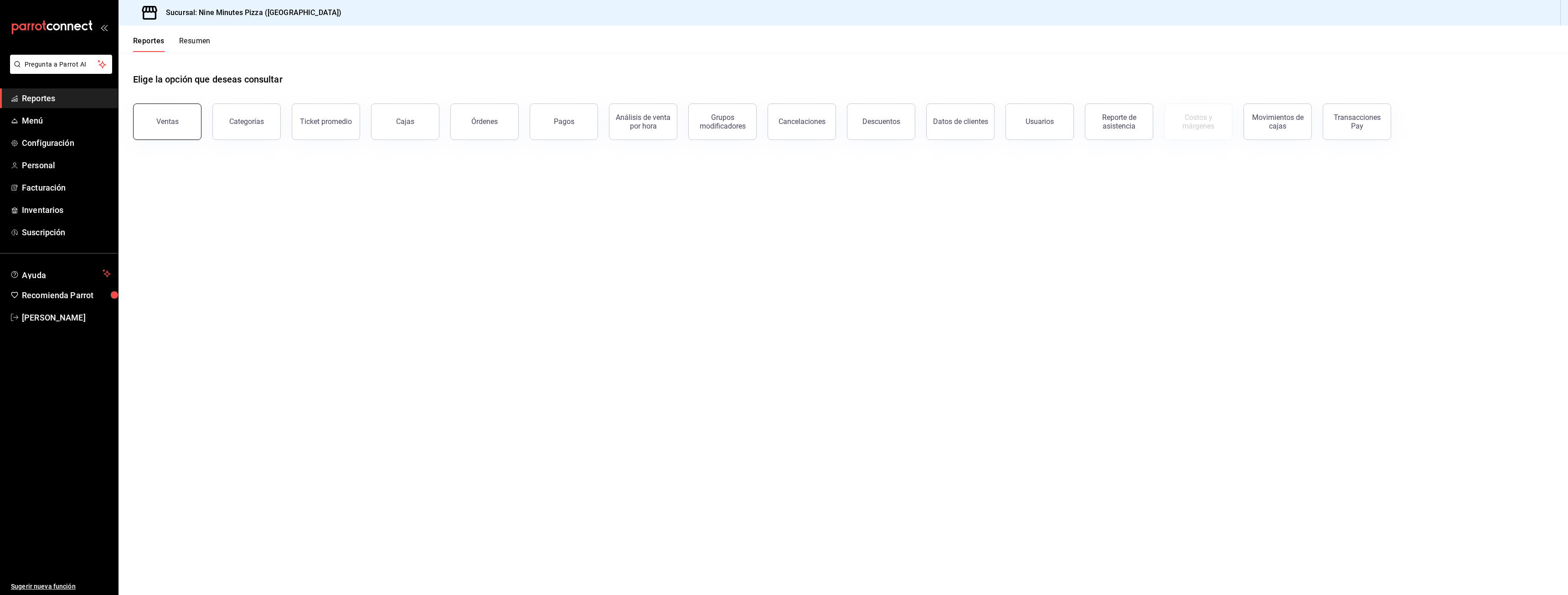
click at [188, 127] on button "Ventas" at bounding box center [167, 121] width 68 height 36
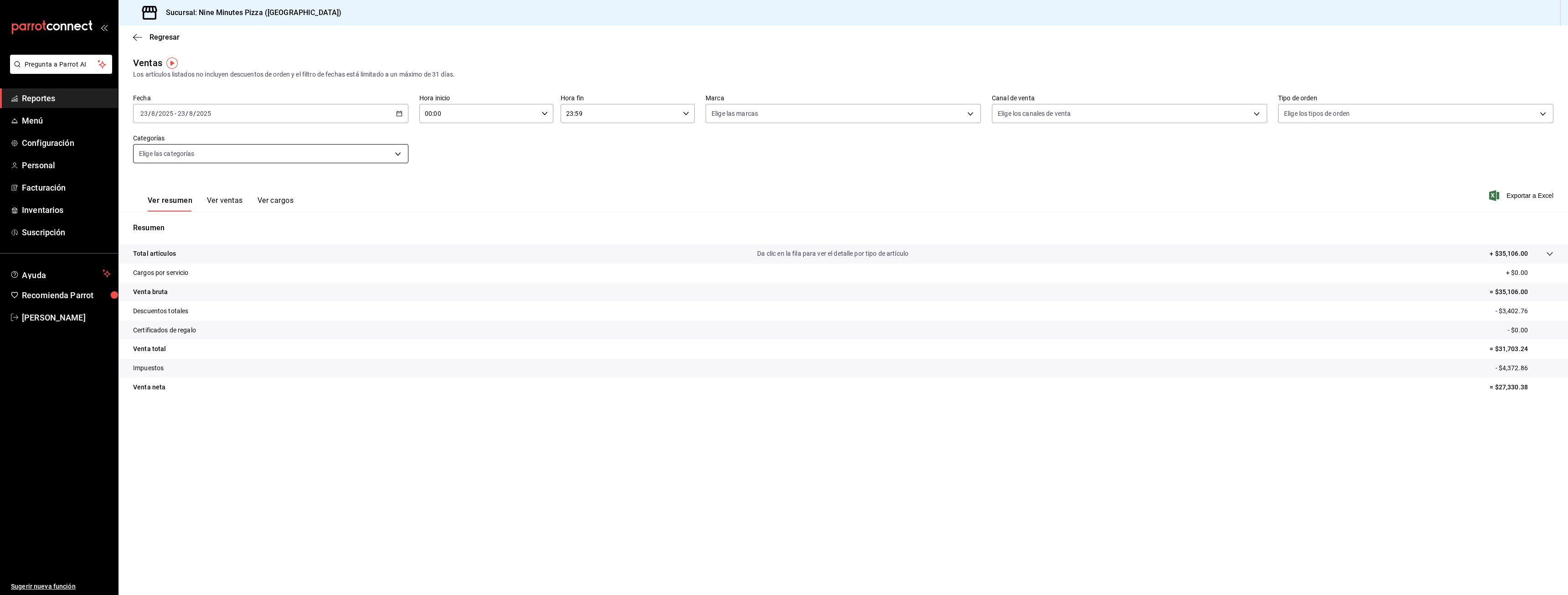
click at [398, 149] on body "Pregunta a Parrot AI Reportes Menú Configuración Personal Facturación Inventari…" at bounding box center [784, 298] width 1568 height 595
click at [180, 256] on span "Pizza Familiar" at bounding box center [281, 254] width 246 height 9
type input "a6f227a2-c6fa-4ea3-9182-23ddeeed6aca"
checkbox input "true"
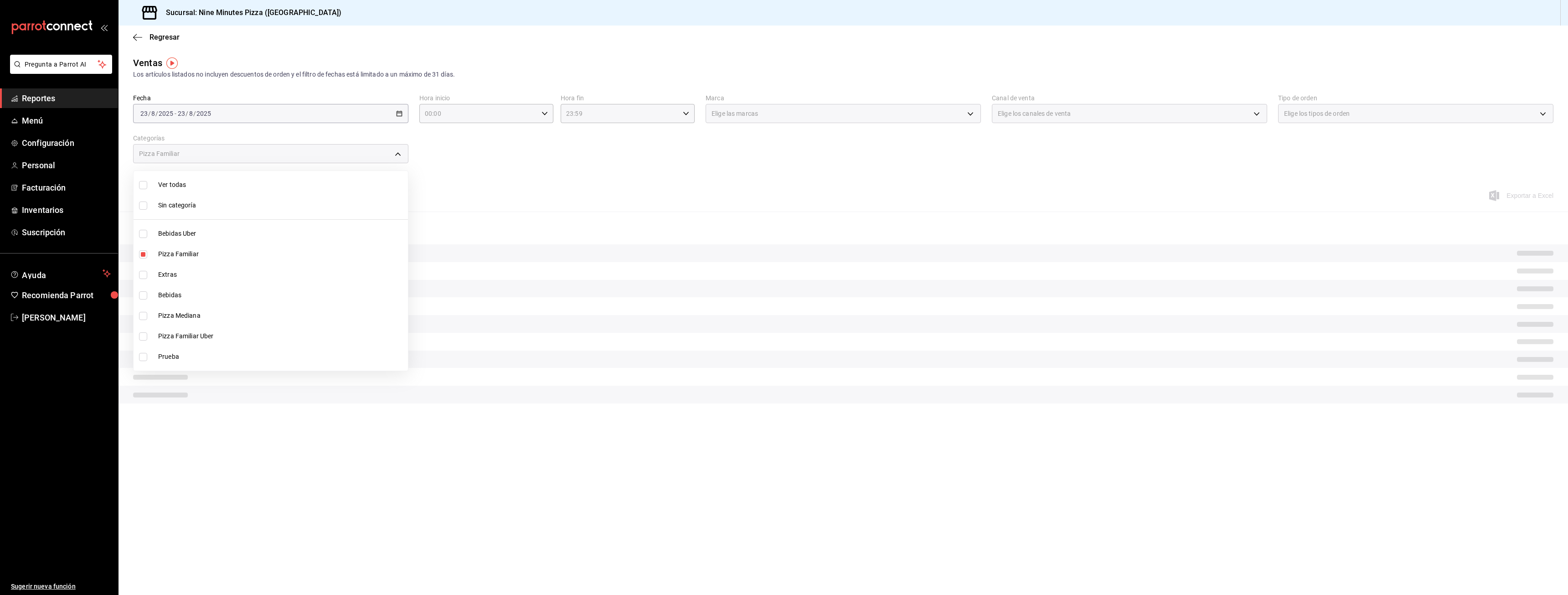
click at [459, 197] on div at bounding box center [784, 298] width 1568 height 595
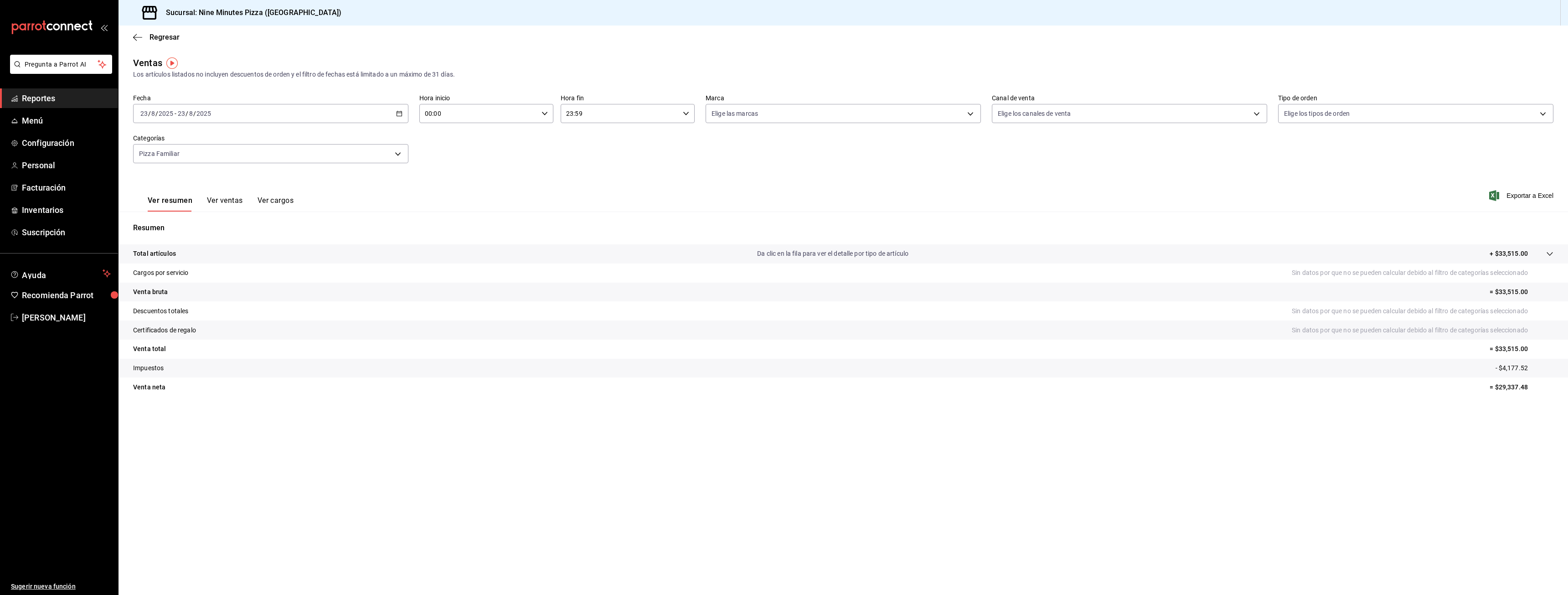
click at [230, 203] on button "Ver ventas" at bounding box center [225, 204] width 36 height 15
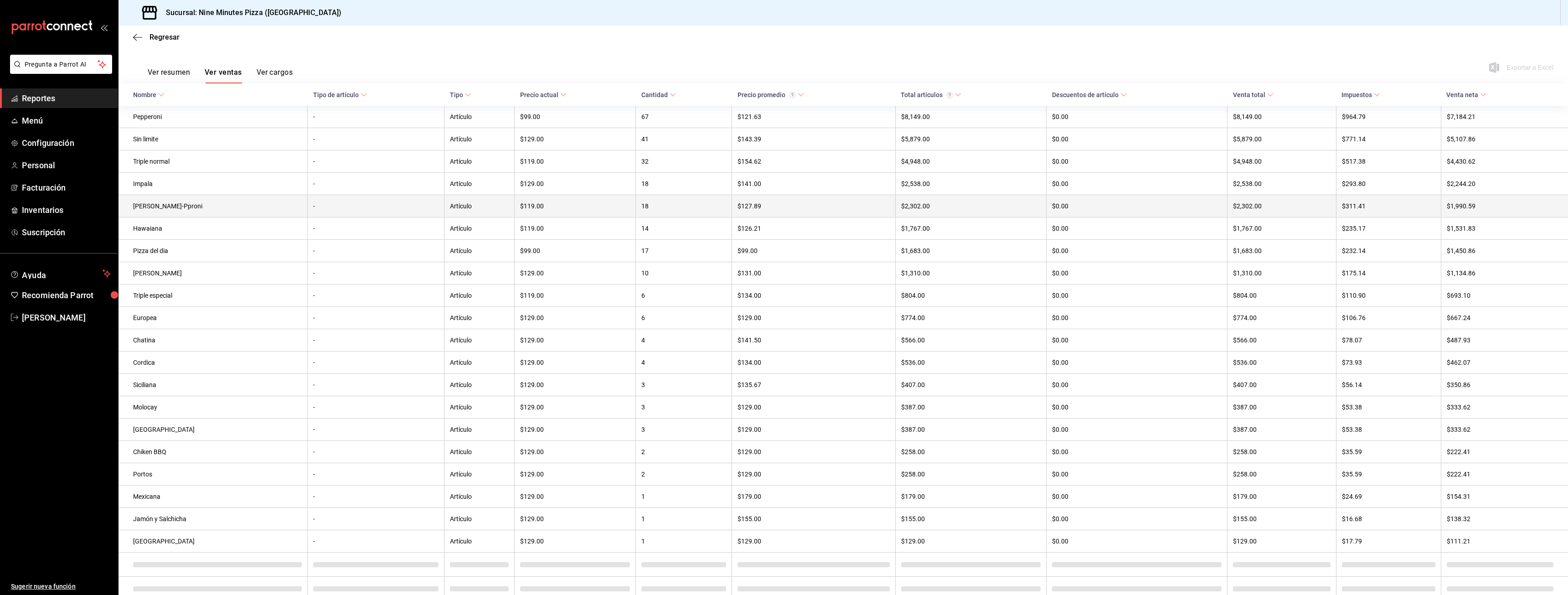
scroll to position [151, 0]
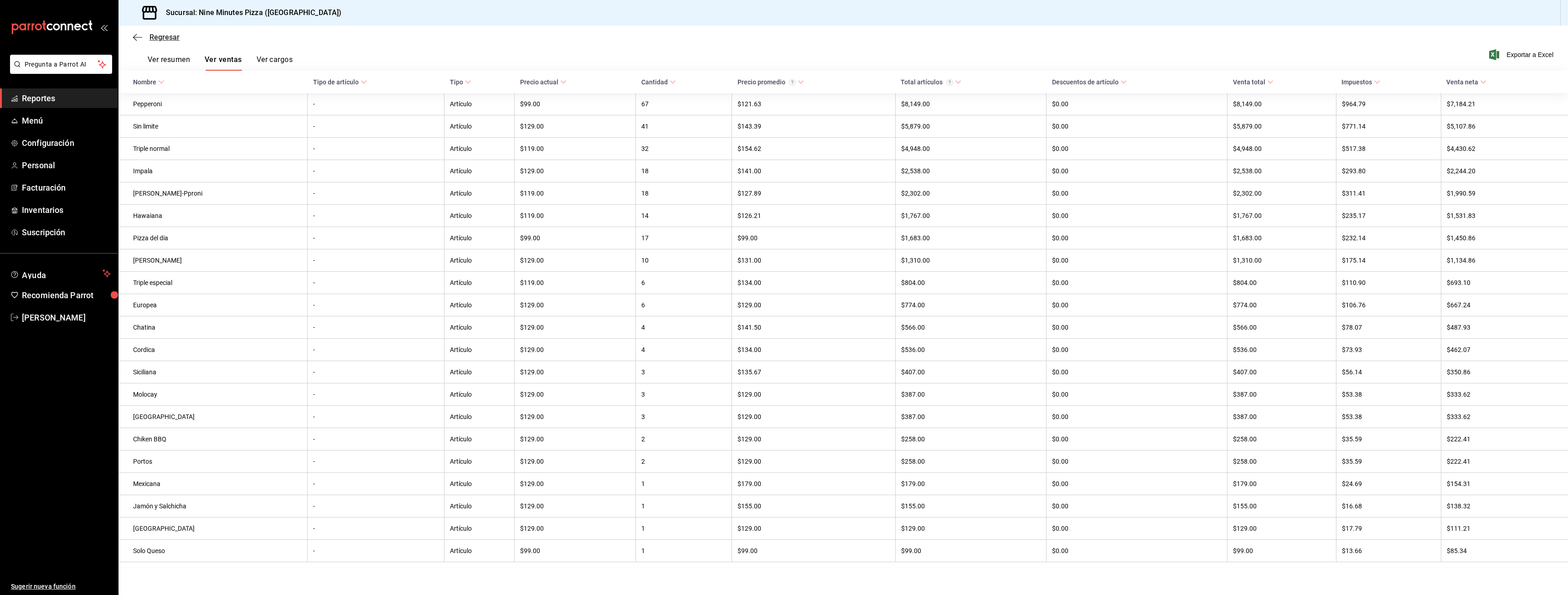
click at [139, 34] on icon "button" at bounding box center [138, 38] width 9 height 8
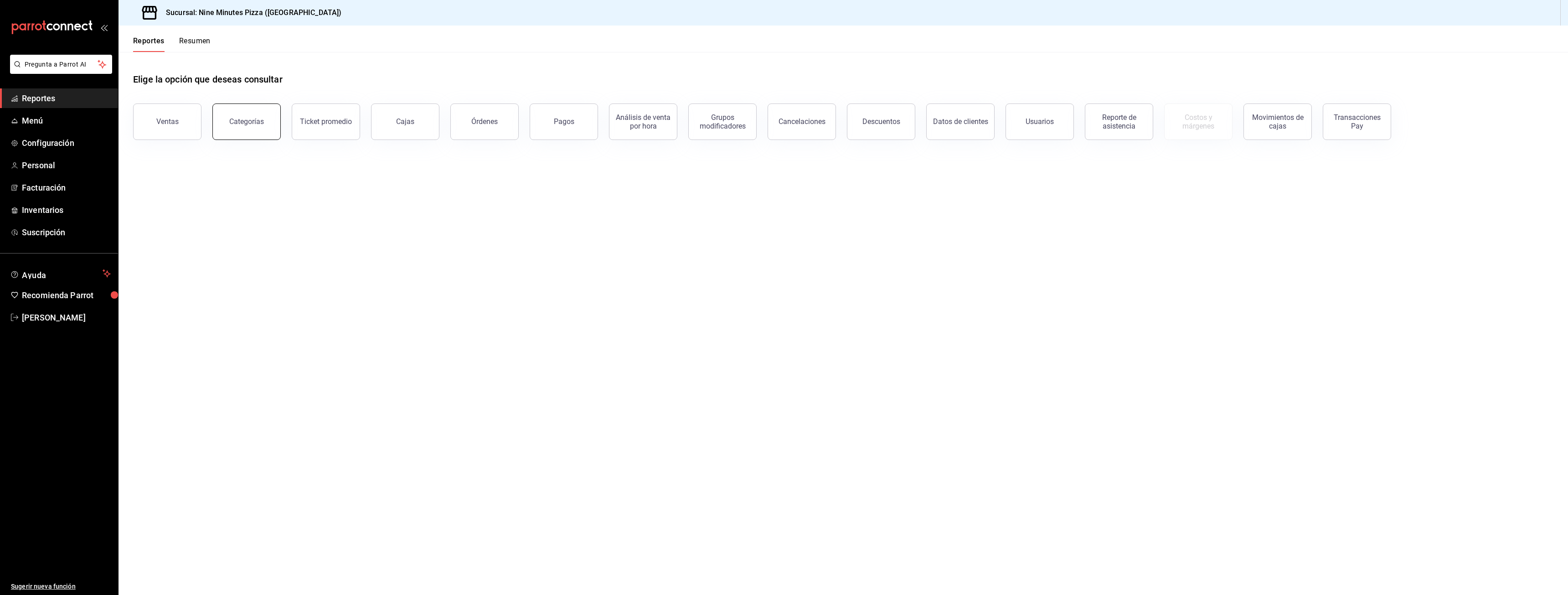
click at [257, 126] on button "Categorías" at bounding box center [246, 121] width 68 height 36
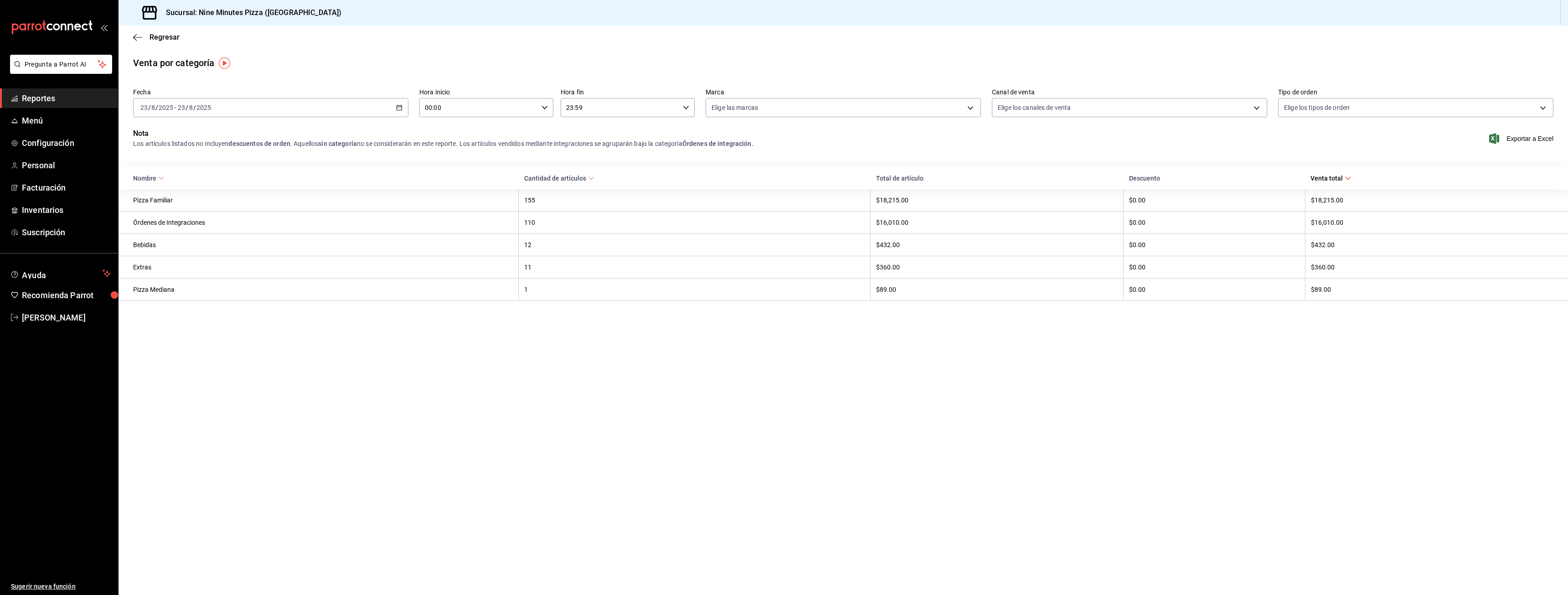
click at [402, 109] on \(Stroke\) "button" at bounding box center [399, 107] width 5 height 5
click at [303, 68] on div "Venta por categoría" at bounding box center [843, 63] width 1449 height 13
